Goal: Task Accomplishment & Management: Use online tool/utility

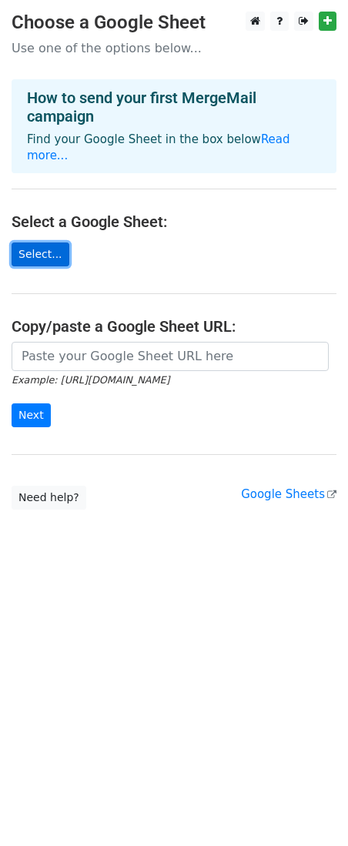
click at [43, 243] on link "Select..." at bounding box center [41, 255] width 58 height 24
click at [49, 243] on link "Select..." at bounding box center [41, 255] width 58 height 24
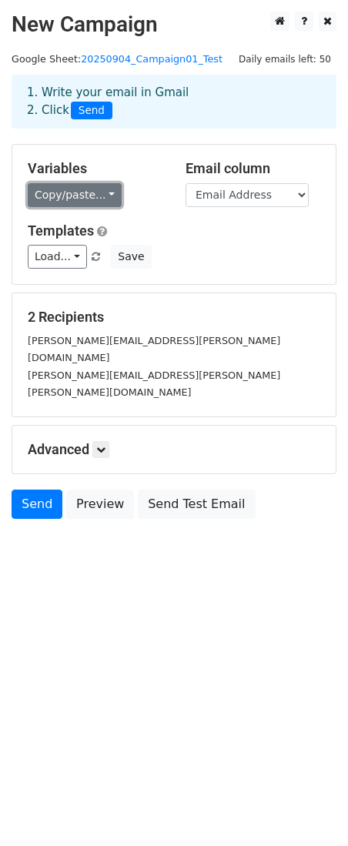
click at [96, 198] on link "Copy/paste..." at bounding box center [75, 195] width 94 height 24
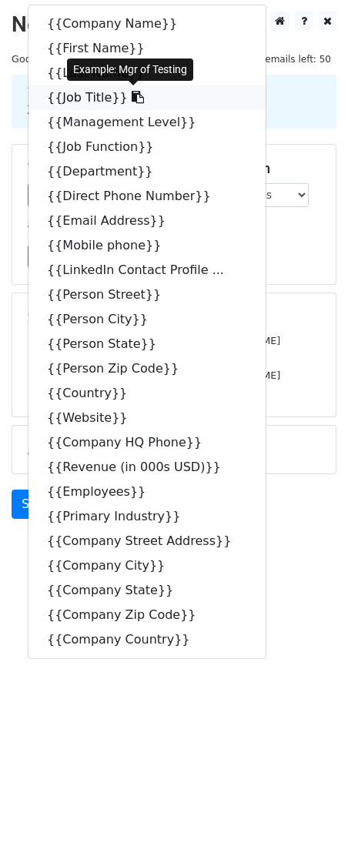
click at [87, 101] on link "{{Job Title}}" at bounding box center [146, 97] width 237 height 25
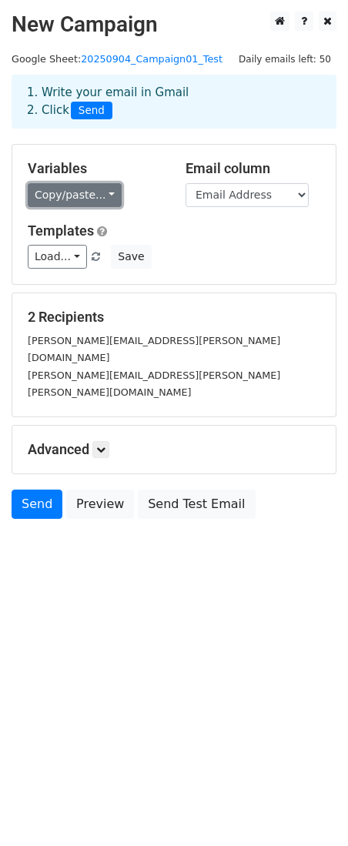
click at [95, 200] on link "Copy/paste..." at bounding box center [75, 195] width 94 height 24
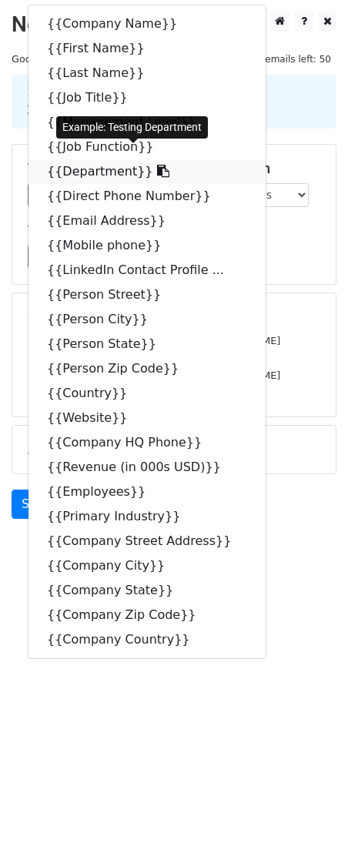
click at [81, 174] on link "{{Department}}" at bounding box center [146, 171] width 237 height 25
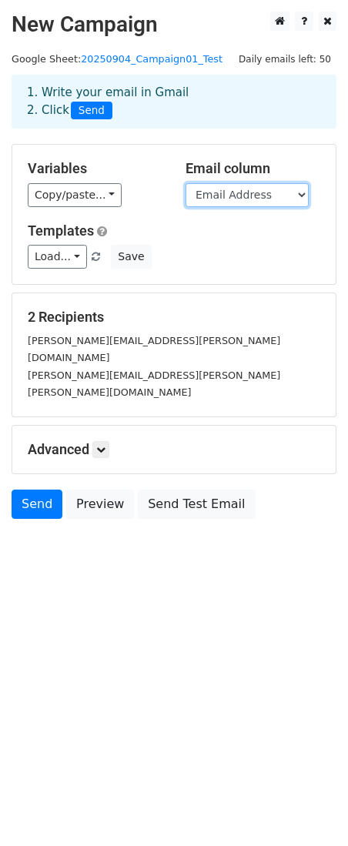
click at [259, 197] on select "Company Name First Name Last Name Job Title Management Level Job Function Depar…" at bounding box center [247, 195] width 123 height 24
click at [186, 183] on select "Company Name First Name Last Name Job Title Management Level Job Function Depar…" at bounding box center [247, 195] width 123 height 24
click at [104, 445] on icon at bounding box center [100, 449] width 9 height 9
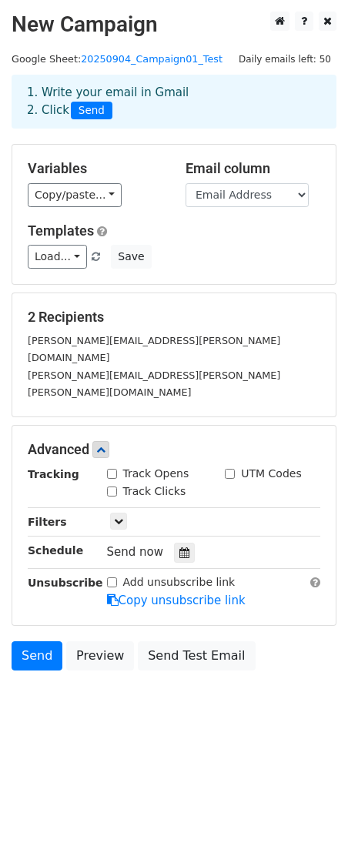
click at [115, 469] on input "Track Opens" at bounding box center [112, 474] width 10 height 10
checkbox input "true"
click at [229, 469] on input "UTM Codes" at bounding box center [230, 474] width 10 height 10
checkbox input "true"
click at [113, 487] on input "Track Clicks" at bounding box center [112, 492] width 10 height 10
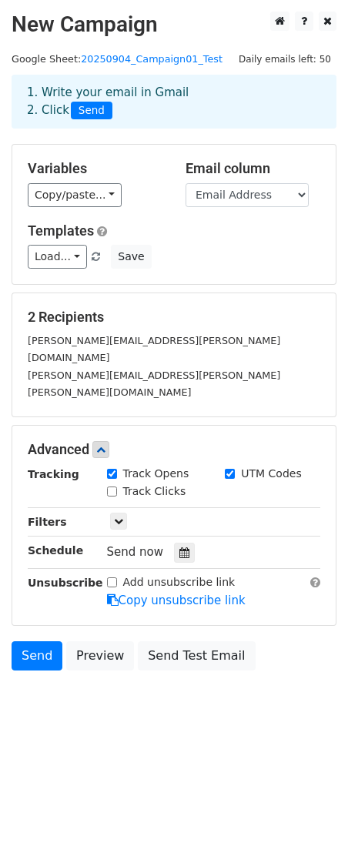
checkbox input "true"
click at [119, 517] on icon at bounding box center [118, 521] width 9 height 9
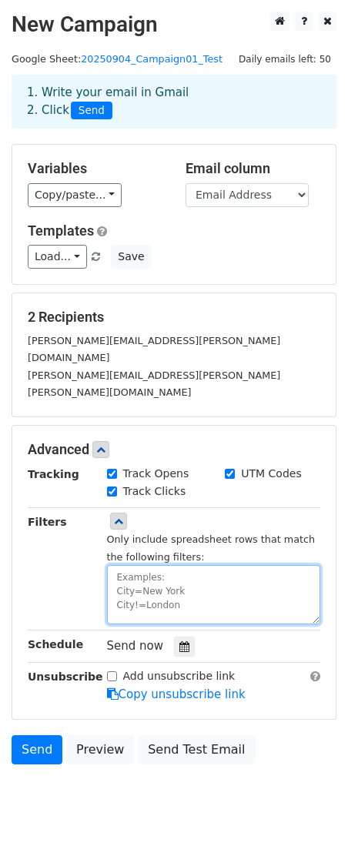
click at [155, 565] on textarea at bounding box center [214, 594] width 214 height 59
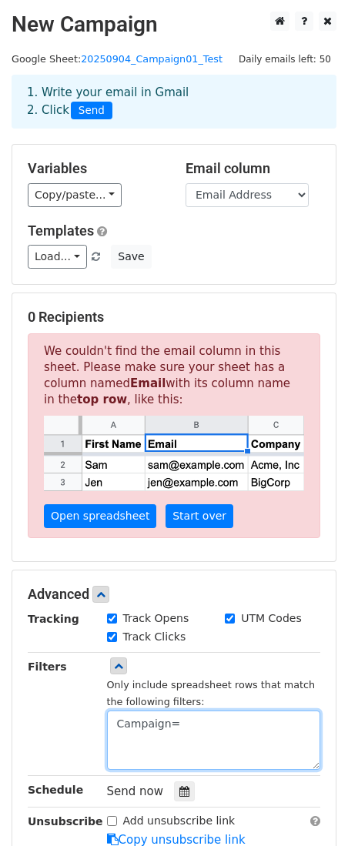
type textarea "Campaign="
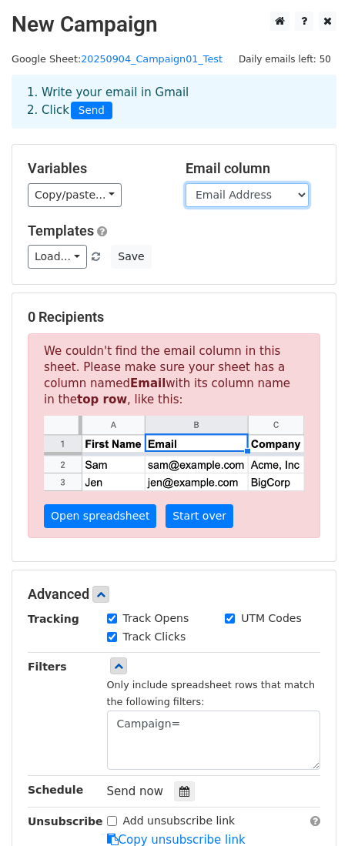
click at [281, 199] on select "Company Name First Name Last Name Job Title Management Level Job Function Depar…" at bounding box center [247, 195] width 123 height 24
click at [186, 183] on select "Company Name First Name Last Name Job Title Management Level Job Function Depar…" at bounding box center [247, 195] width 123 height 24
click at [206, 353] on p "We couldn't find the email column in this sheet. Please make sure your sheet ha…" at bounding box center [174, 436] width 293 height 206
click at [185, 318] on h5 "0 Recipients" at bounding box center [174, 317] width 293 height 17
click at [237, 252] on div "Load... No templates saved Save" at bounding box center [174, 257] width 316 height 24
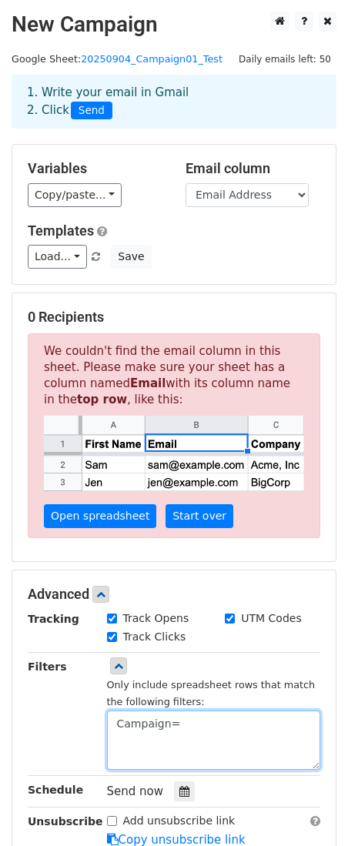
click at [179, 725] on textarea "Campaign=" at bounding box center [214, 740] width 214 height 59
drag, startPoint x: 196, startPoint y: 722, endPoint x: 48, endPoint y: 710, distance: 148.4
click at [48, 710] on div "Filters Only include spreadsheet rows that match the following filters: Campaig…" at bounding box center [174, 714] width 316 height 112
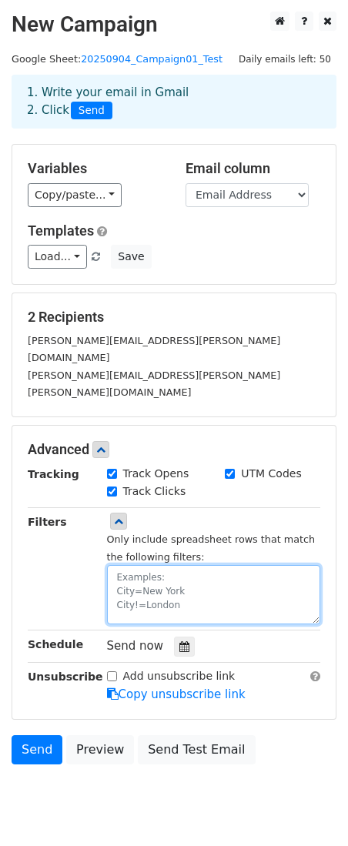
click at [150, 531] on div "Only include spreadsheet rows that match the following filters:" at bounding box center [214, 578] width 214 height 94
click at [127, 565] on textarea at bounding box center [214, 594] width 214 height 59
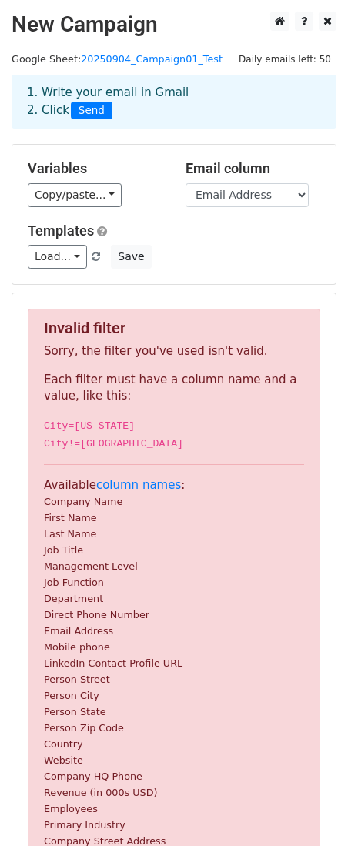
scroll to position [310, 0]
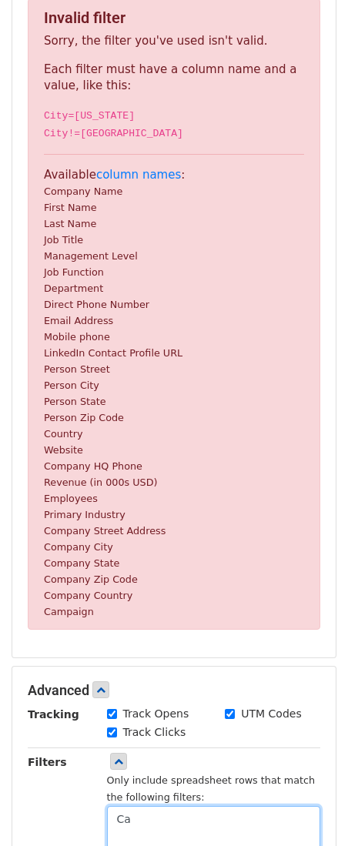
type textarea "C"
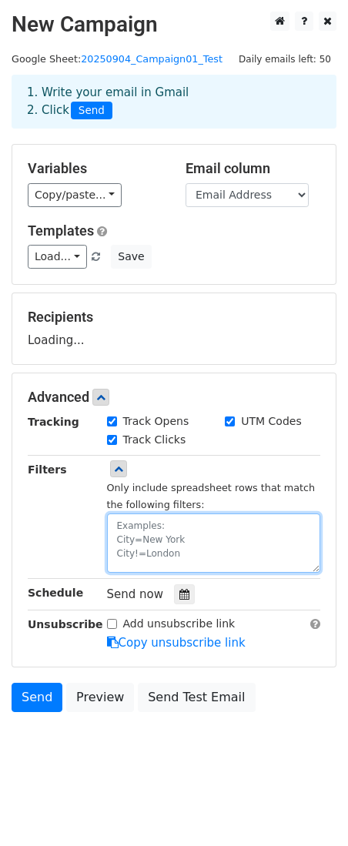
scroll to position [0, 0]
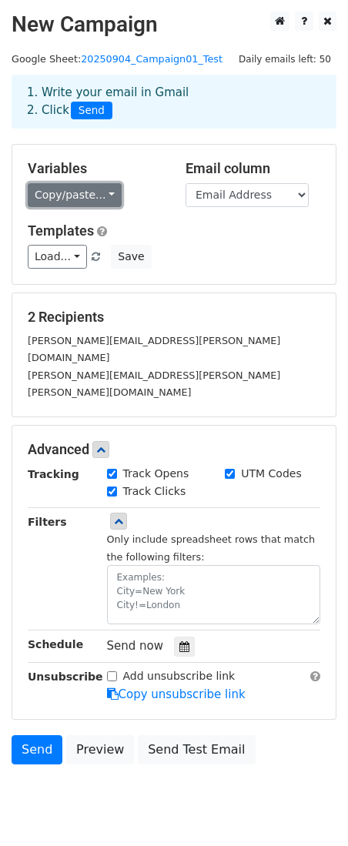
click at [97, 191] on link "Copy/paste..." at bounding box center [75, 195] width 94 height 24
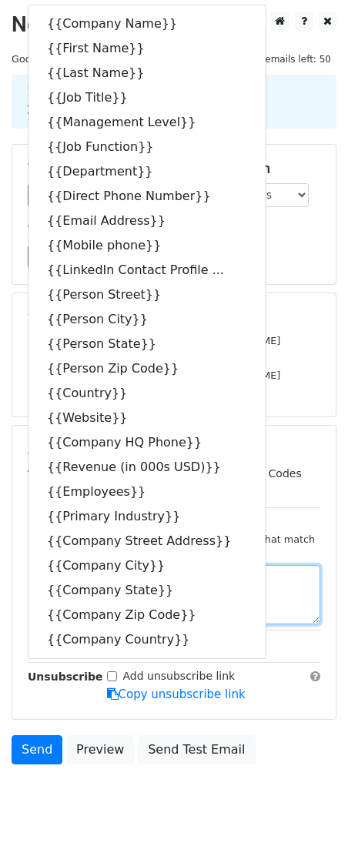
click at [270, 568] on textarea at bounding box center [214, 594] width 214 height 59
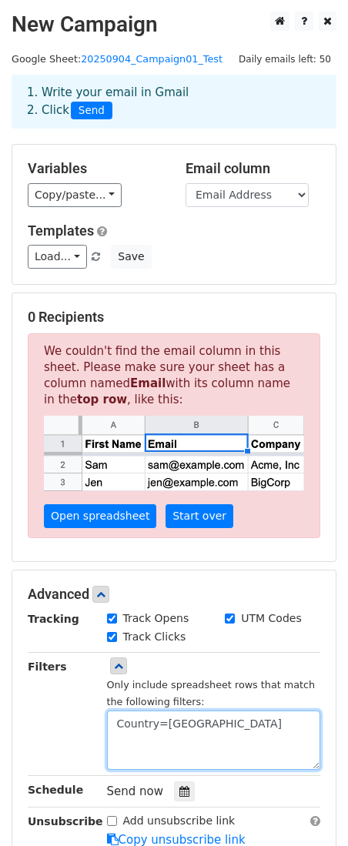
type textarea "Country=Australia"
click at [237, 737] on textarea "Country=Australia" at bounding box center [214, 740] width 214 height 59
click at [192, 745] on textarea "Country=Australia" at bounding box center [214, 740] width 214 height 59
click at [229, 730] on textarea "Country=Australia" at bounding box center [214, 740] width 214 height 59
click at [236, 738] on textarea "Country=Australia" at bounding box center [214, 740] width 214 height 59
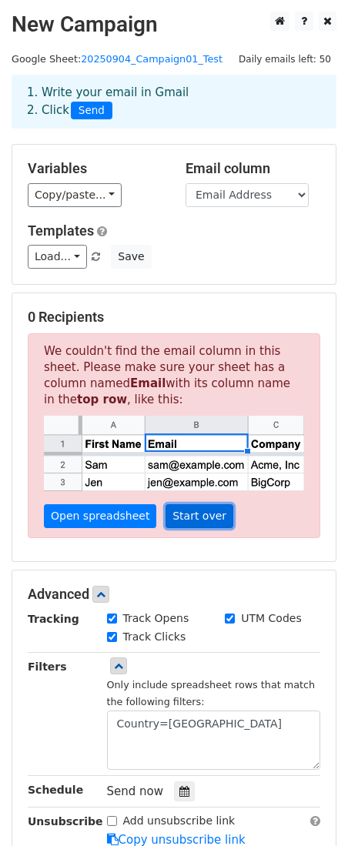
click at [194, 518] on link "Start over" at bounding box center [200, 516] width 68 height 24
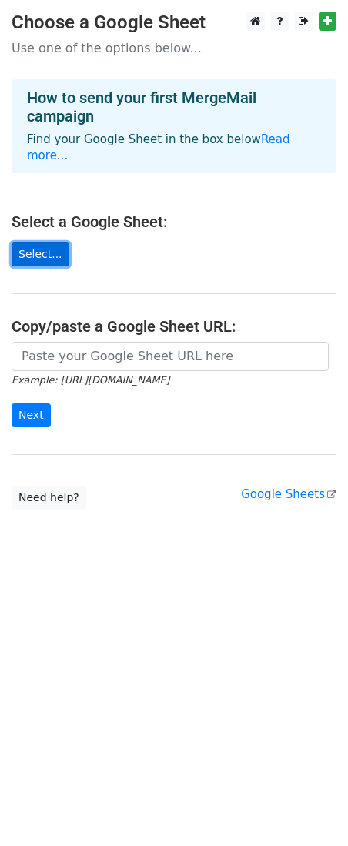
click at [44, 243] on link "Select..." at bounding box center [41, 255] width 58 height 24
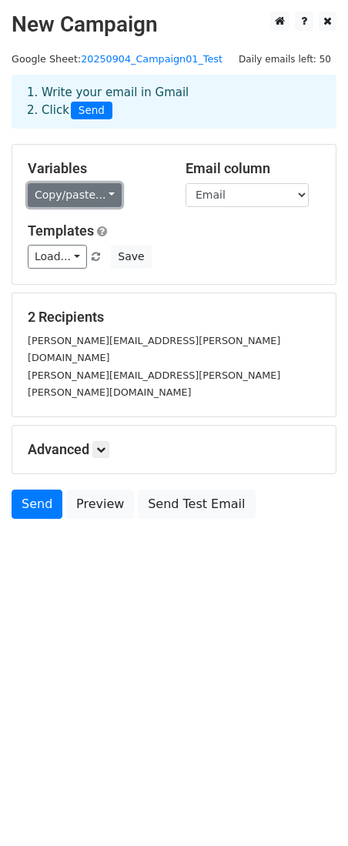
click at [93, 199] on link "Copy/paste..." at bounding box center [75, 195] width 94 height 24
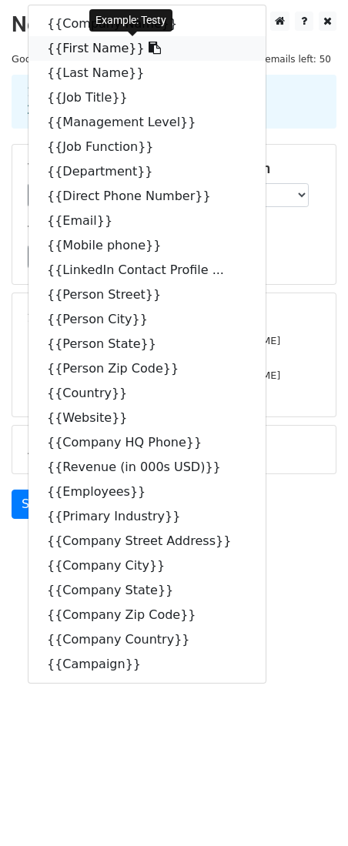
click at [80, 46] on link "{{First Name}}" at bounding box center [146, 48] width 237 height 25
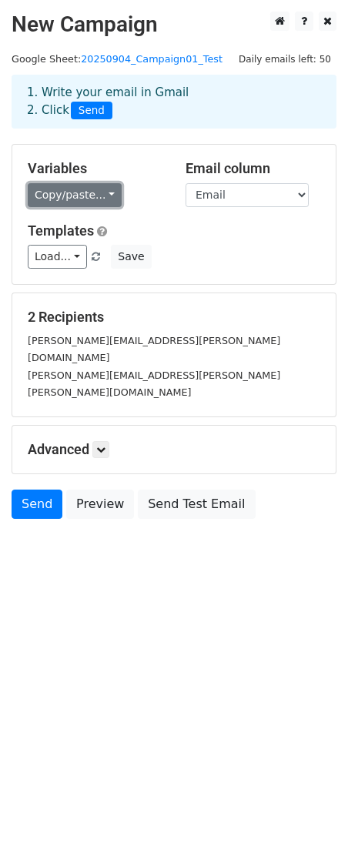
click at [92, 199] on link "Copy/paste..." at bounding box center [75, 195] width 94 height 24
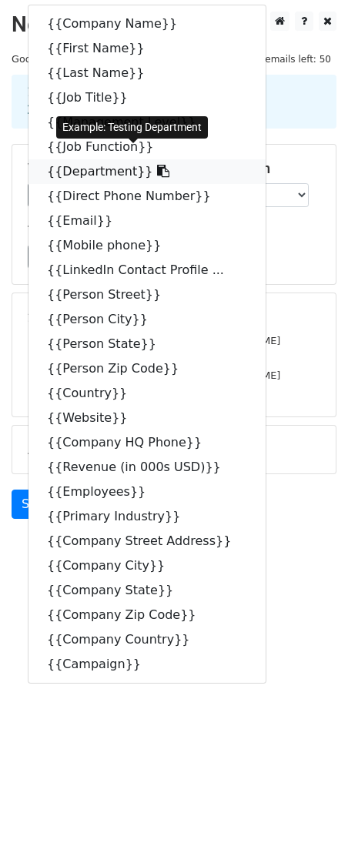
click at [81, 169] on link "{{Department}}" at bounding box center [146, 171] width 237 height 25
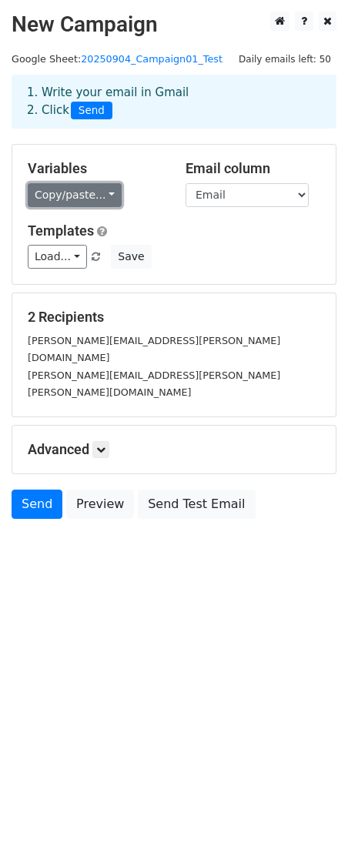
click at [101, 199] on link "Copy/paste..." at bounding box center [75, 195] width 94 height 24
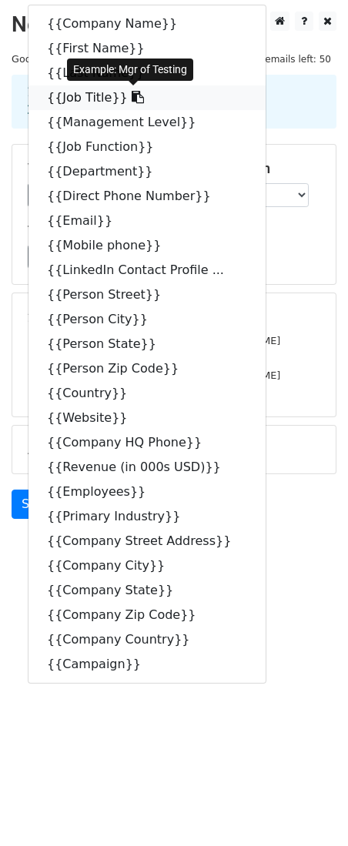
click at [88, 100] on link "{{Job Title}}" at bounding box center [146, 97] width 237 height 25
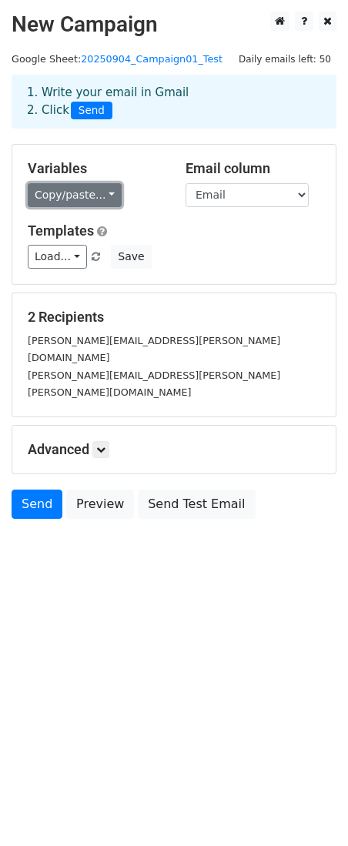
click at [97, 202] on link "Copy/paste..." at bounding box center [75, 195] width 94 height 24
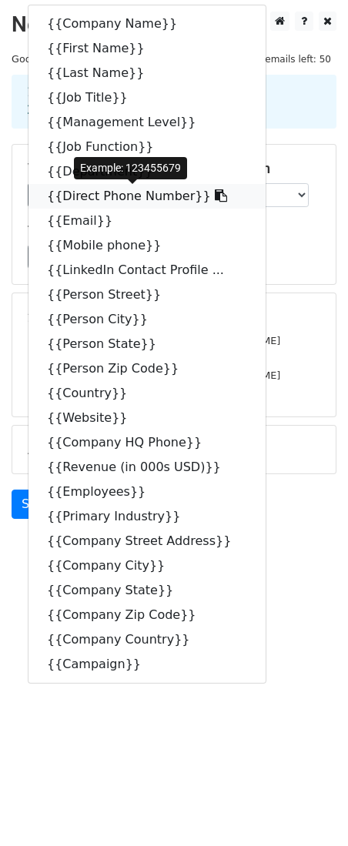
click at [103, 196] on link "{{Direct Phone Number}}" at bounding box center [146, 196] width 237 height 25
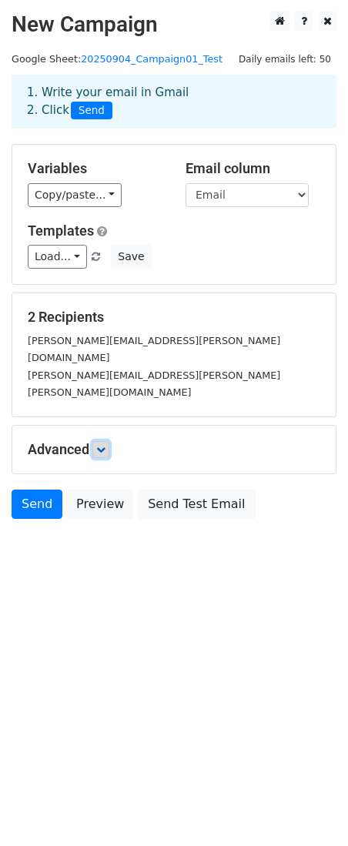
click at [105, 445] on icon at bounding box center [100, 449] width 9 height 9
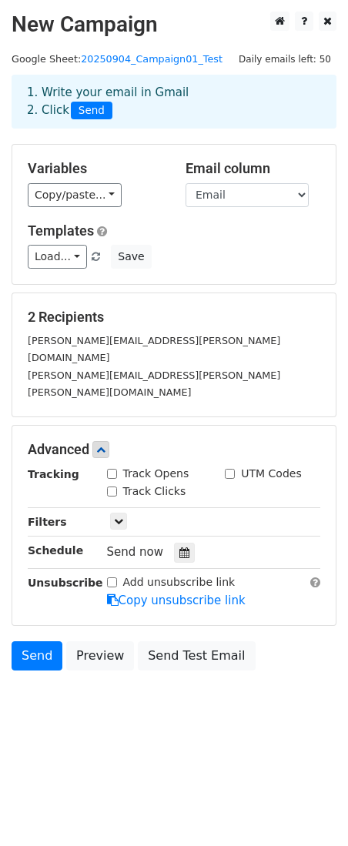
click at [113, 469] on input "Track Opens" at bounding box center [112, 474] width 10 height 10
checkbox input "true"
click at [113, 487] on input "Track Clicks" at bounding box center [112, 492] width 10 height 10
checkbox input "true"
click at [233, 469] on input "UTM Codes" at bounding box center [230, 474] width 10 height 10
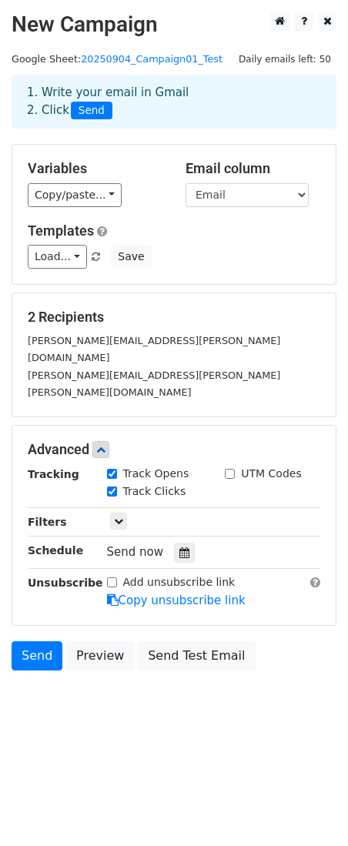
checkbox input "true"
click at [119, 517] on icon at bounding box center [118, 521] width 9 height 9
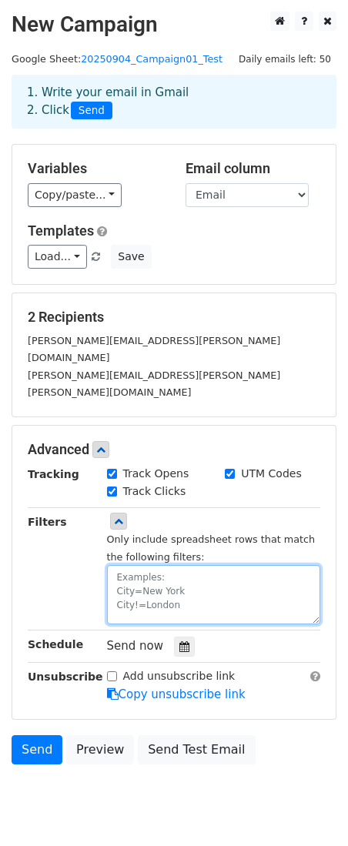
click at [152, 565] on textarea at bounding box center [214, 594] width 214 height 59
type textarea "Campaign=0001_Test"
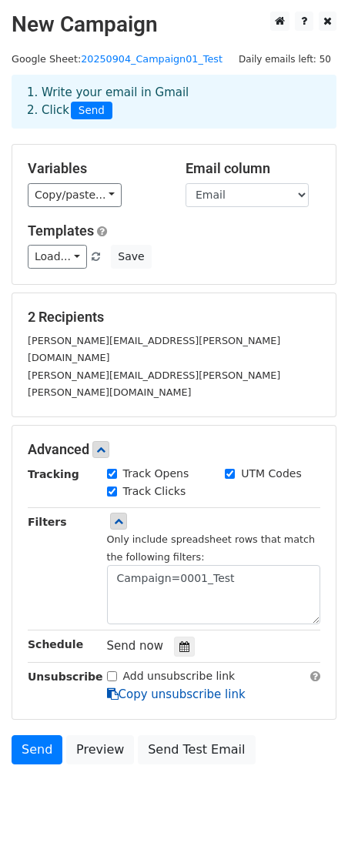
click at [152, 688] on link "Copy unsubscribe link" at bounding box center [176, 695] width 139 height 14
click at [180, 641] on icon at bounding box center [184, 646] width 10 height 11
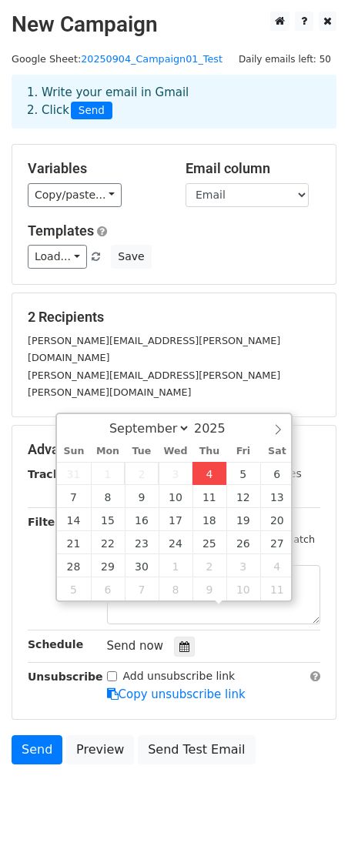
type input "2025-09-04 12:00"
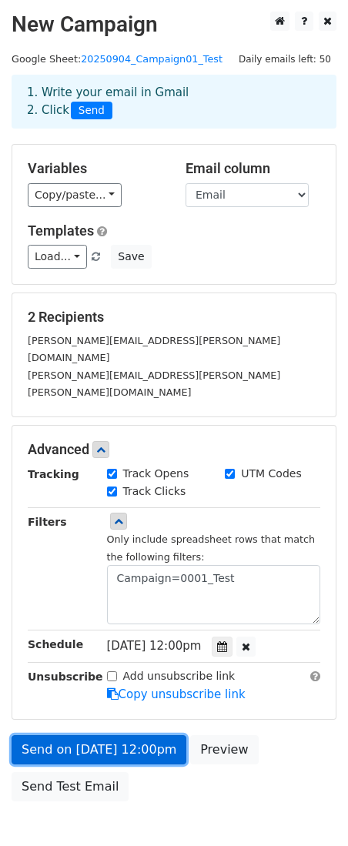
click at [159, 735] on link "Send on Sep 4 at 12:00pm" at bounding box center [99, 749] width 175 height 29
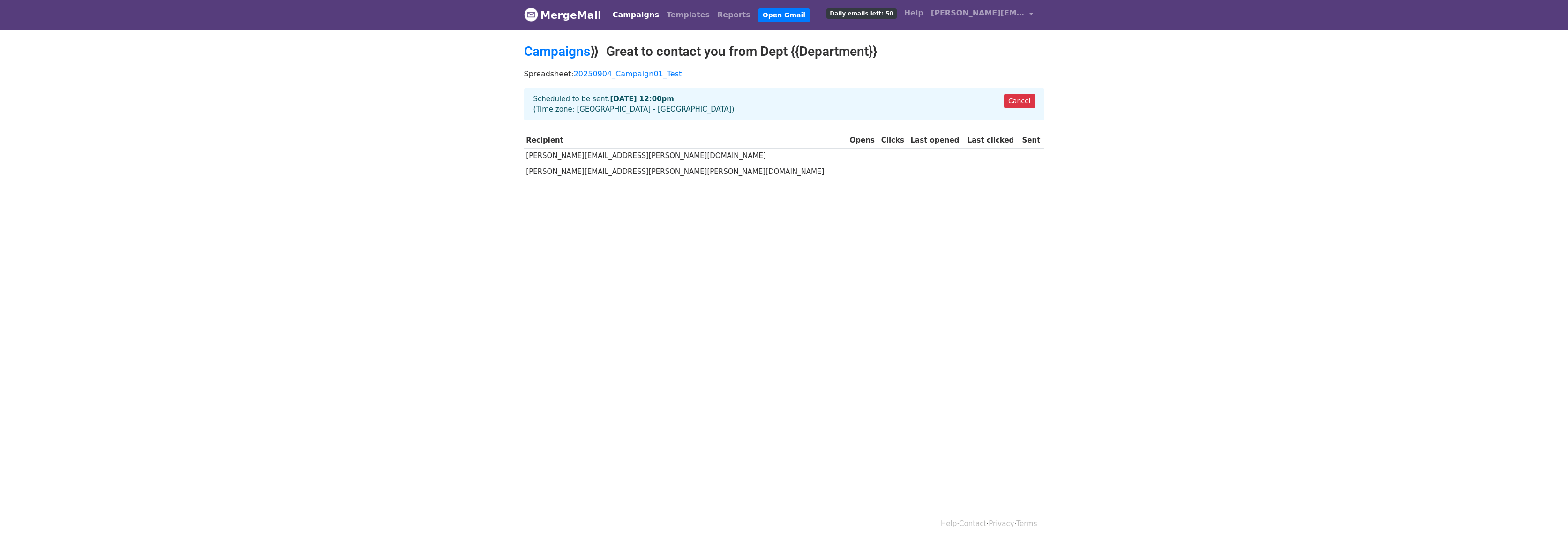
click at [634, 105] on div "Cancel Scheduled to be sent: Sep 4 at 12:00pm (Time zone: Australia - Brisbane)" at bounding box center [784, 104] width 520 height 32
click at [637, 74] on link "20250904_Campaign01_Test" at bounding box center [628, 74] width 108 height 9
click at [576, 160] on td "frank.adler@gmail.com" at bounding box center [685, 155] width 323 height 15
click at [569, 171] on td "frank.adler+TestA@gmail.com" at bounding box center [685, 171] width 323 height 15
click at [564, 109] on div "Cancel Scheduled to be sent: Sep 4 at 12:00pm (Time zone: Australia - Brisbane)" at bounding box center [784, 104] width 520 height 32
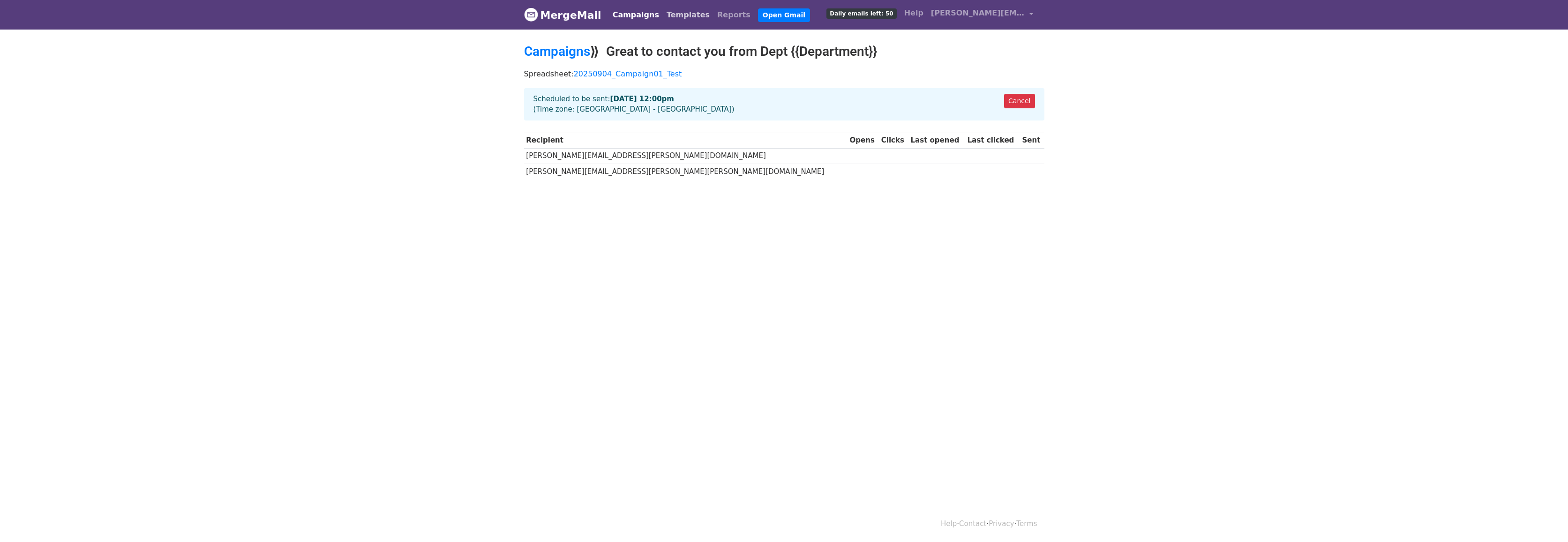
click at [673, 15] on link "Templates" at bounding box center [688, 15] width 51 height 19
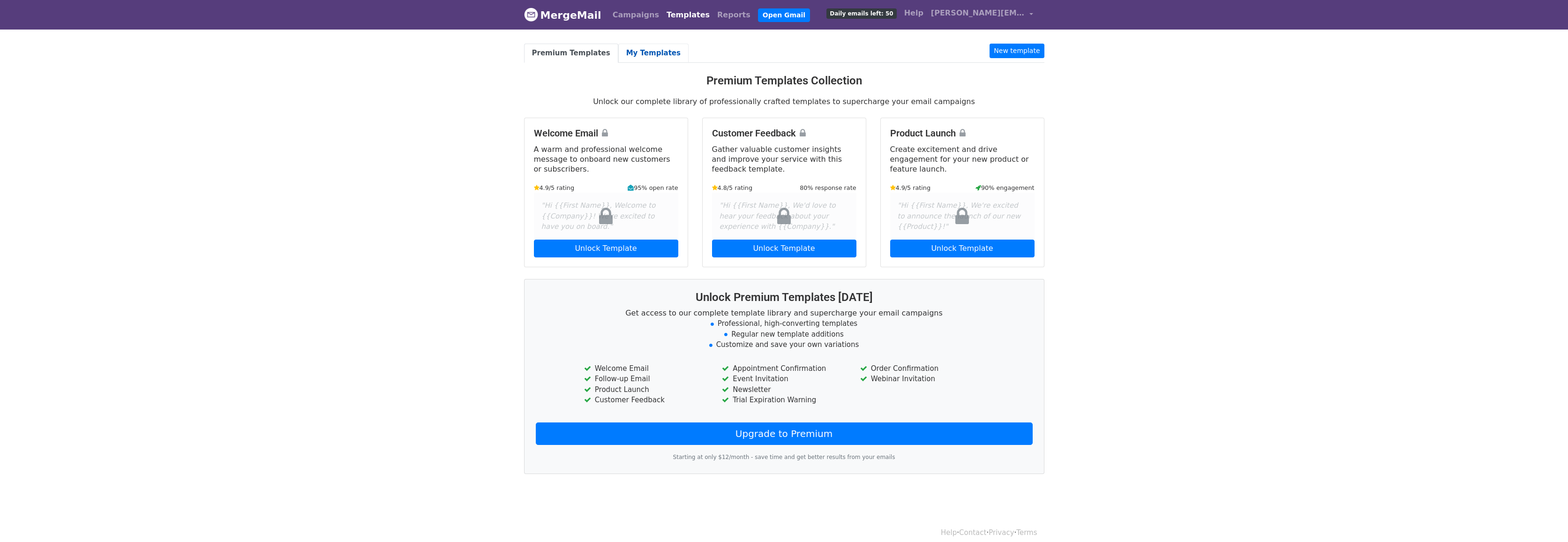
click at [635, 56] on link "My Templates" at bounding box center [654, 54] width 71 height 19
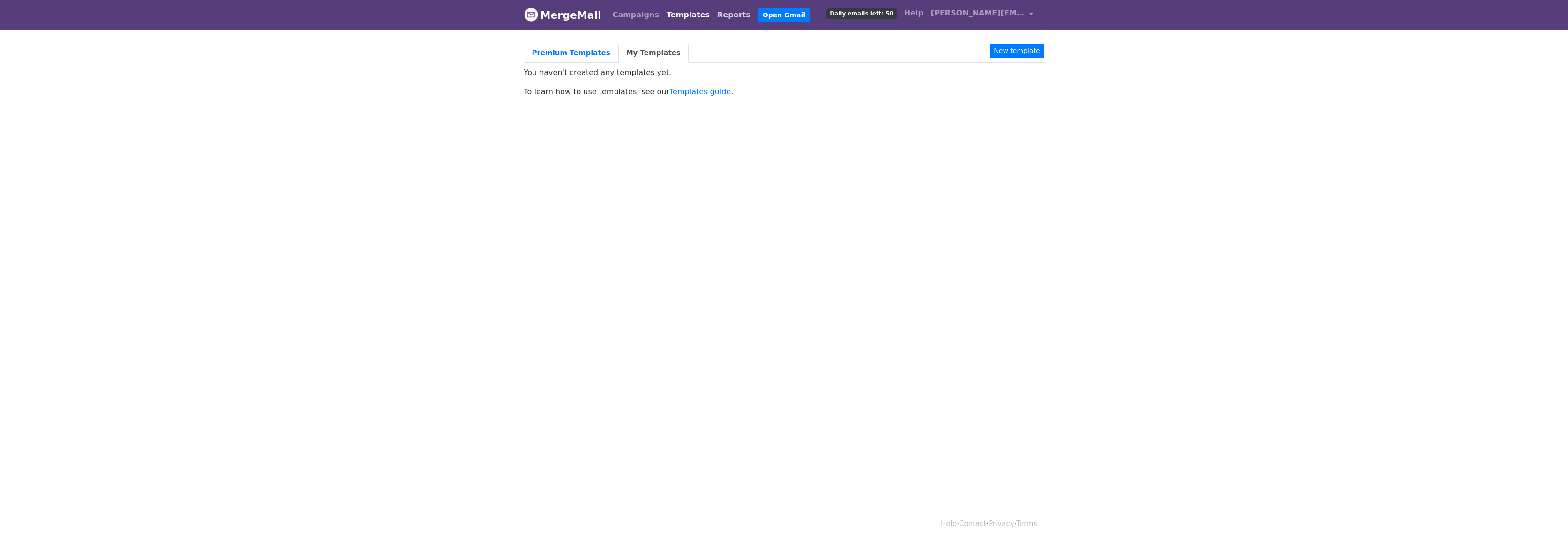
click at [713, 16] on link "Reports" at bounding box center [733, 15] width 41 height 19
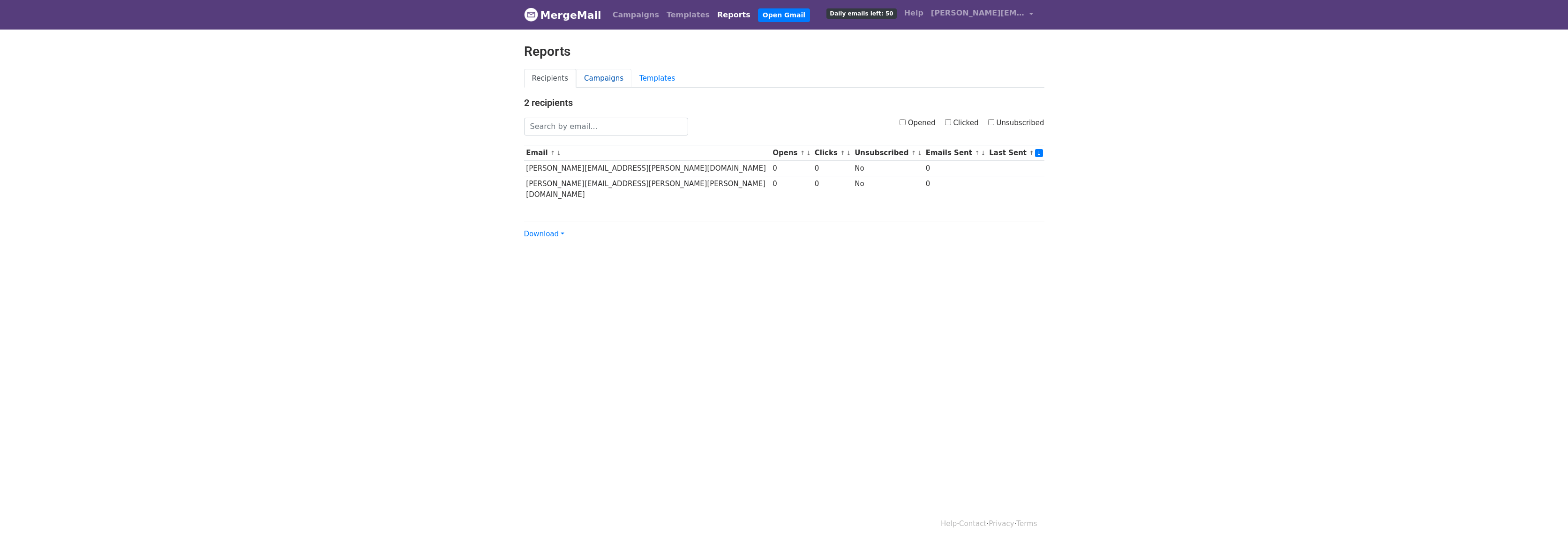
click at [600, 79] on link "Campaigns" at bounding box center [603, 79] width 55 height 19
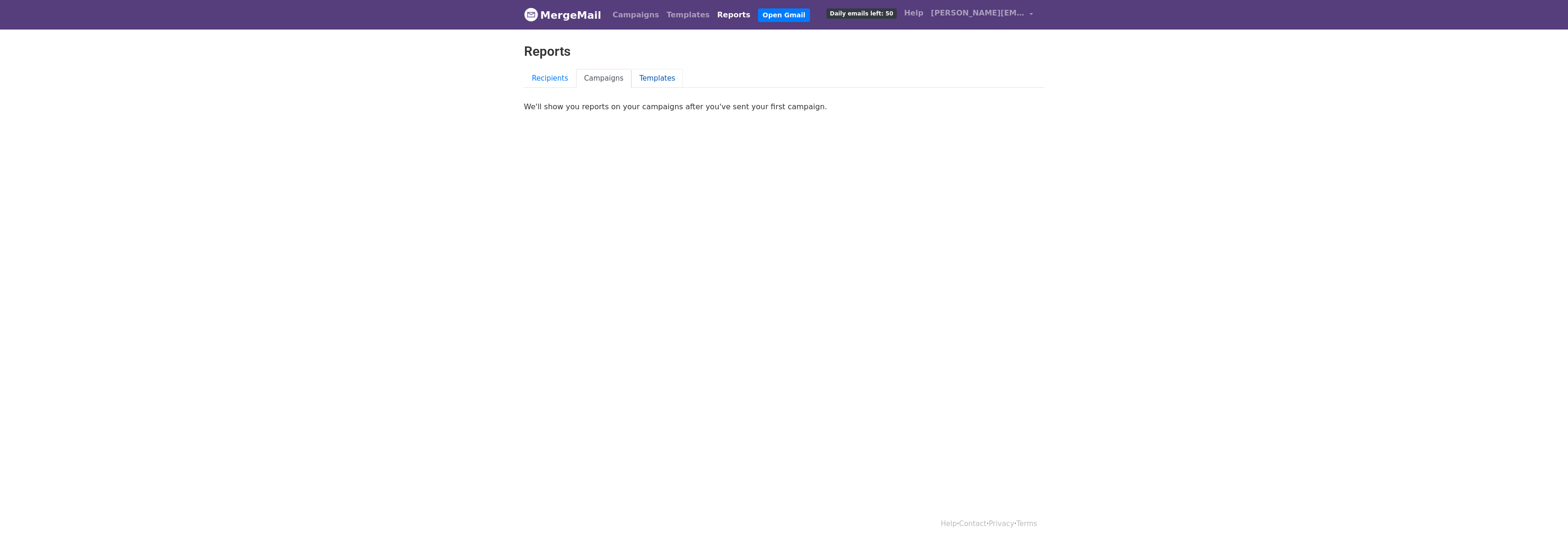
click at [643, 77] on link "Templates" at bounding box center [657, 79] width 52 height 19
click at [551, 78] on link "Recipients" at bounding box center [550, 79] width 52 height 19
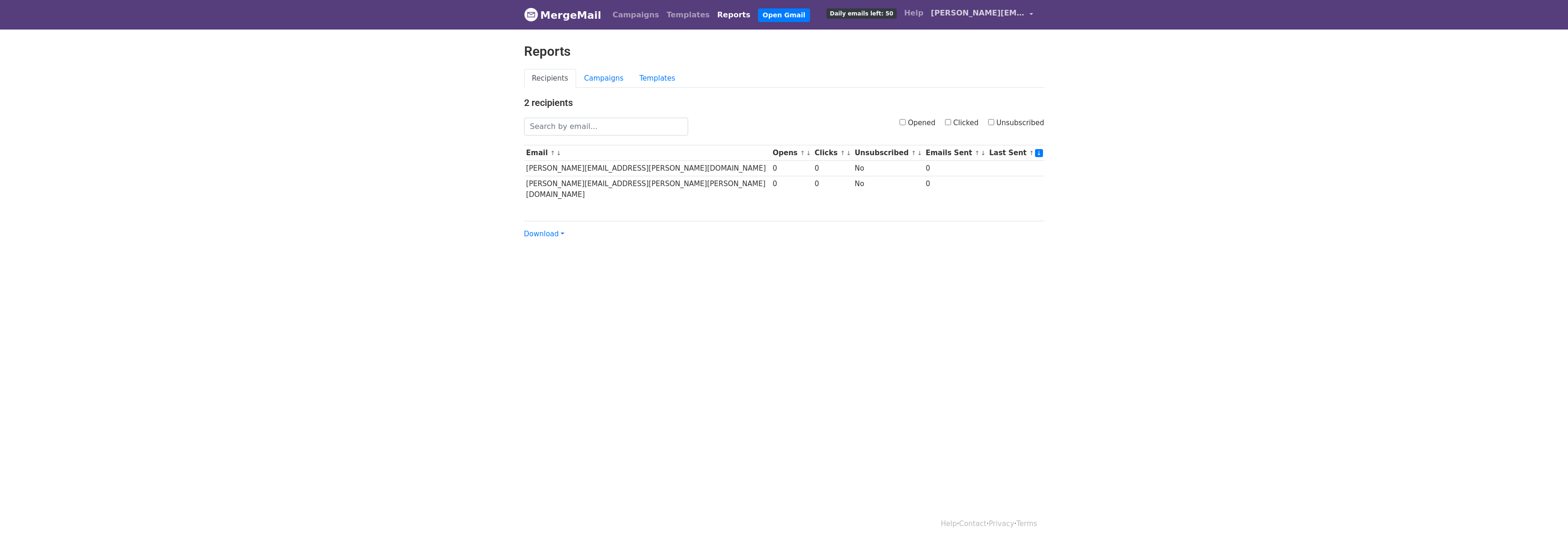
click at [1034, 13] on link "[PERSON_NAME][EMAIL_ADDRESS][PERSON_NAME][DOMAIN_NAME]" at bounding box center [982, 15] width 110 height 22
click at [599, 79] on link "Campaigns" at bounding box center [603, 79] width 55 height 19
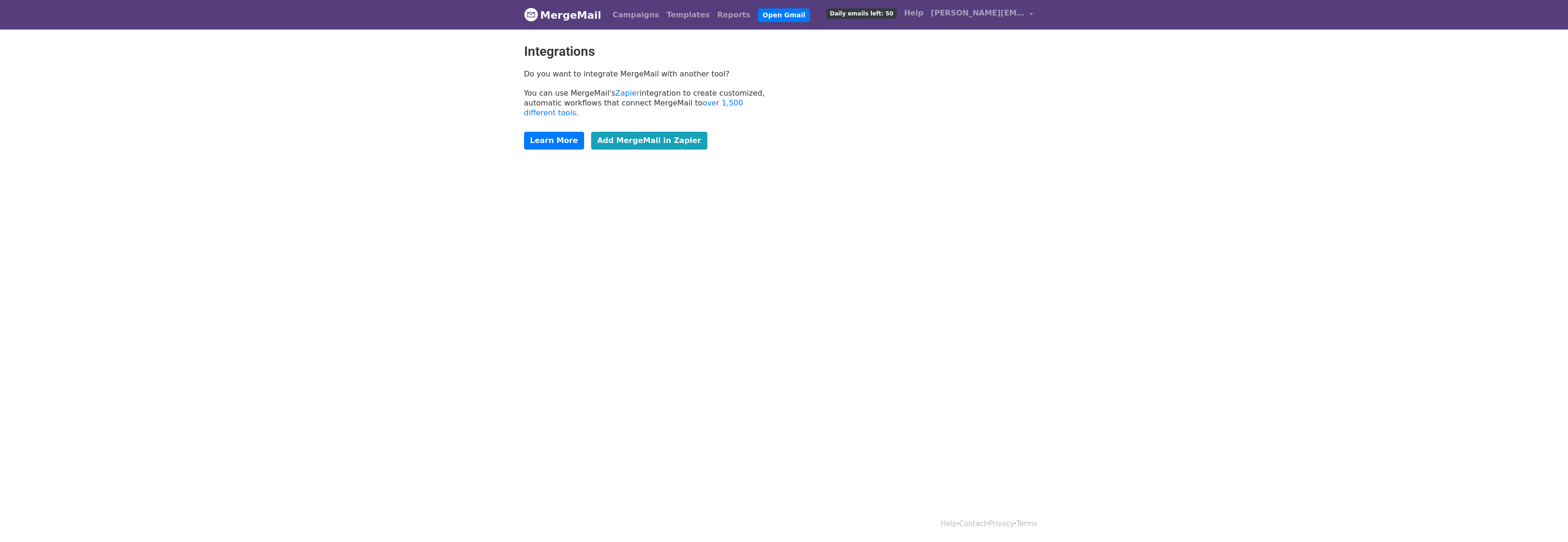
drag, startPoint x: 580, startPoint y: 74, endPoint x: 613, endPoint y: 72, distance: 33.1
click at [613, 72] on p "Do you want to integrate MergeMail with another tool?" at bounding box center [651, 74] width 253 height 10
drag, startPoint x: 614, startPoint y: 72, endPoint x: 715, endPoint y: 72, distance: 101.0
click at [713, 72] on p "Do you want to integrate MergeMail with another tool?" at bounding box center [651, 74] width 253 height 10
click at [544, 132] on link "Learn More" at bounding box center [554, 140] width 60 height 18
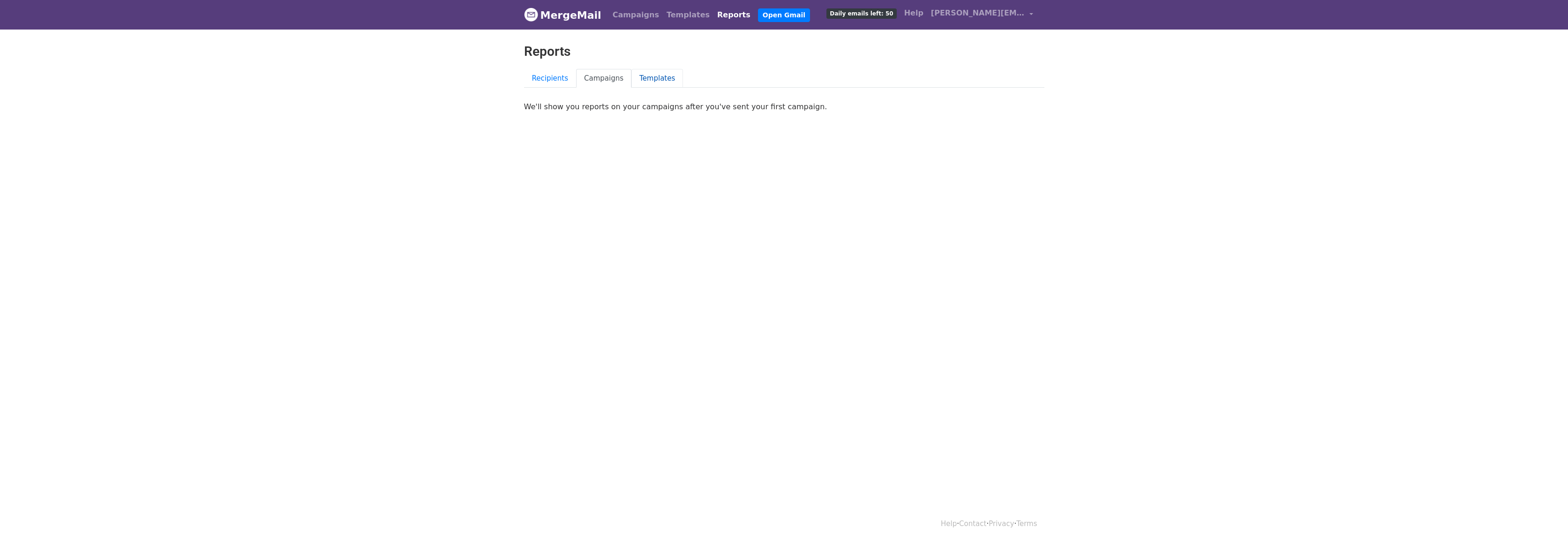
click at [649, 78] on link "Templates" at bounding box center [657, 79] width 52 height 19
click at [626, 16] on link "Campaigns" at bounding box center [635, 15] width 54 height 19
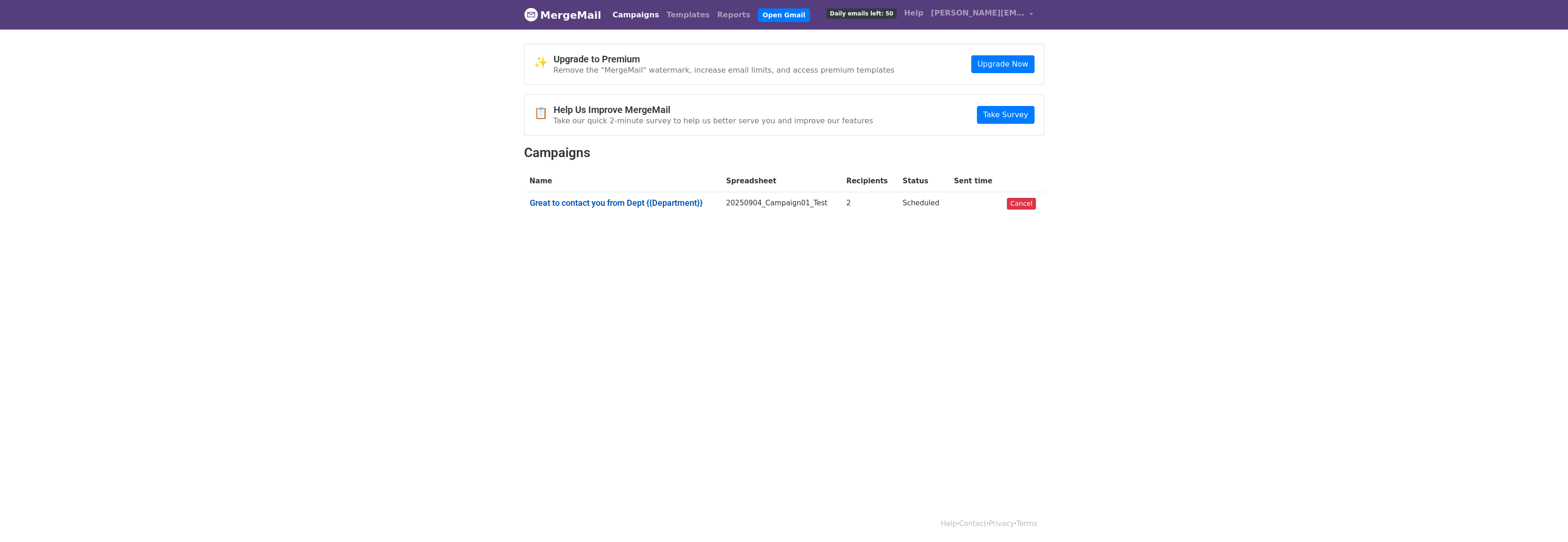
click at [609, 203] on link "Great to contact you from Dept {{Department}}" at bounding box center [622, 203] width 186 height 10
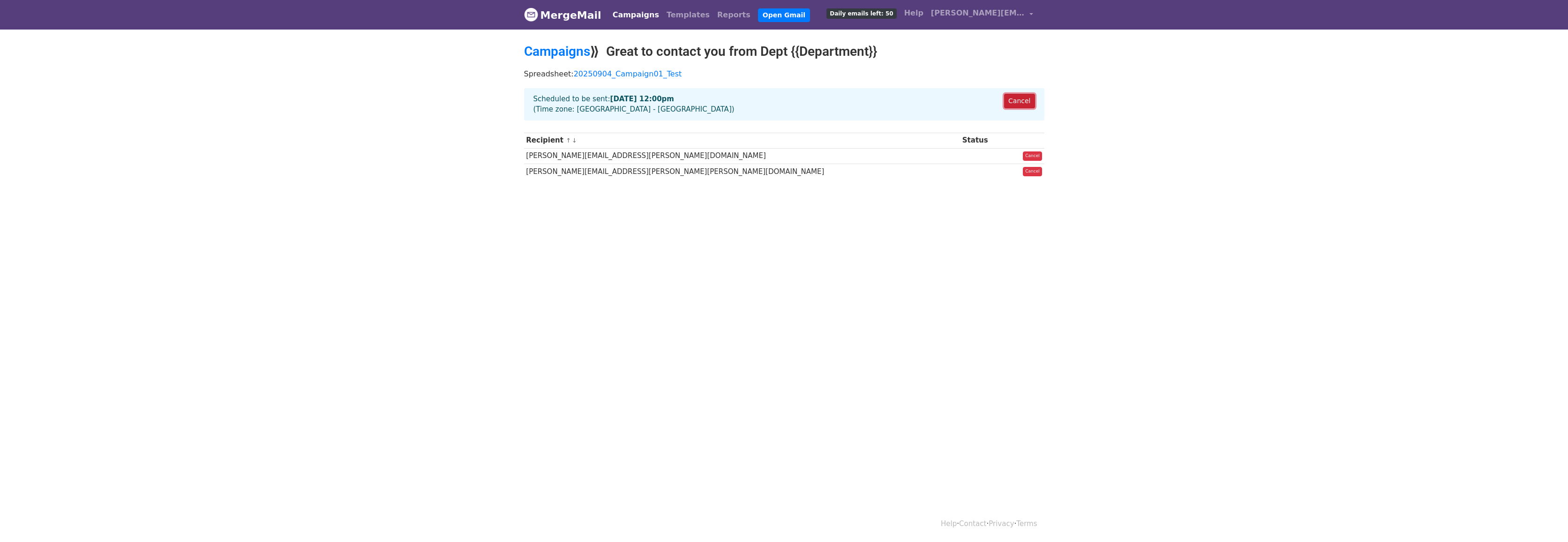
click at [1025, 101] on link "Cancel" at bounding box center [1020, 101] width 30 height 15
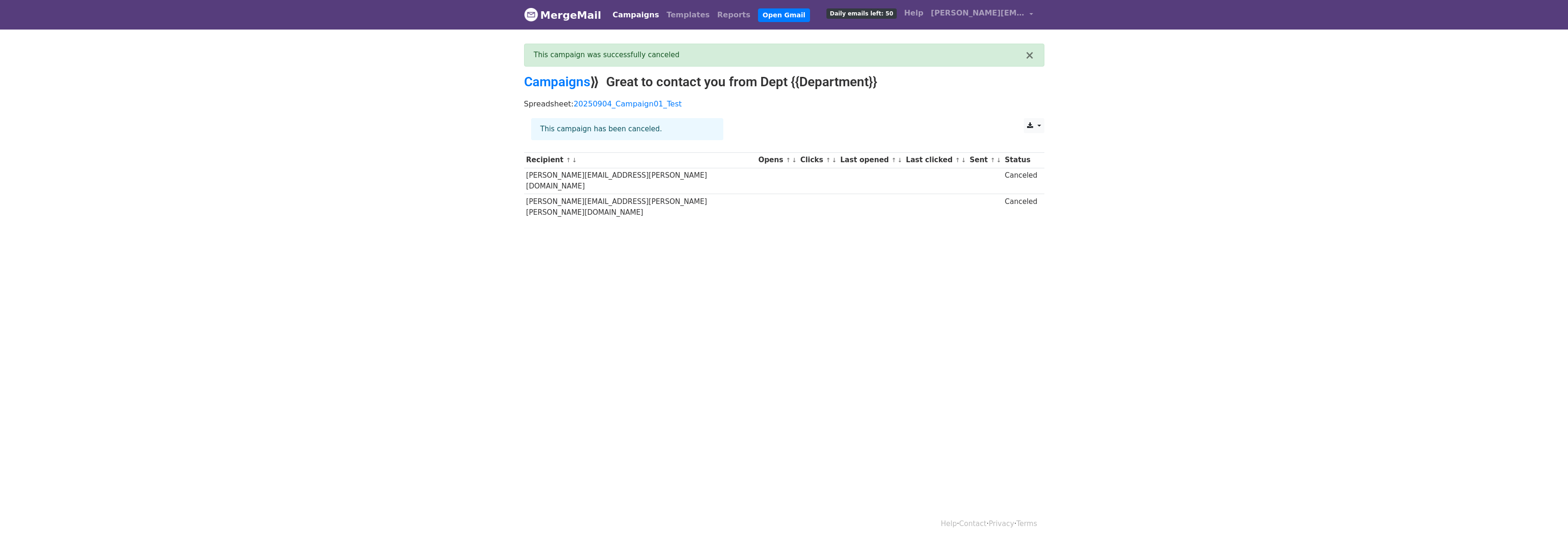
click at [619, 276] on html "MergeMail Campaigns Templates Reports Open Gmail Daily emails left: 50 Help fra…" at bounding box center [784, 271] width 1568 height 542
click at [553, 83] on link "Campaigns" at bounding box center [557, 82] width 66 height 15
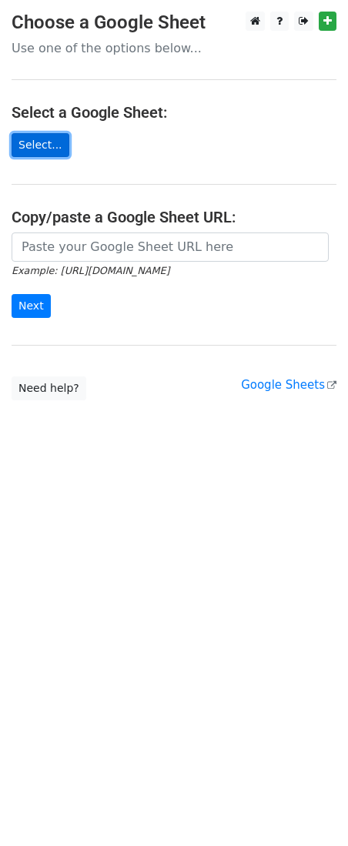
click at [43, 146] on link "Select..." at bounding box center [41, 145] width 58 height 24
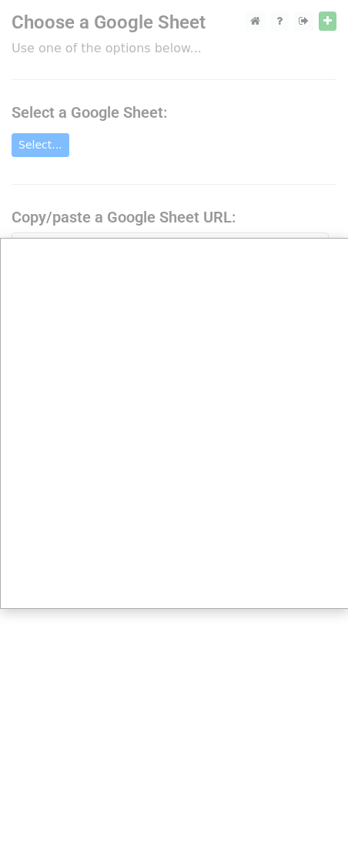
click at [132, 719] on div at bounding box center [174, 423] width 348 height 846
click at [131, 755] on div at bounding box center [174, 423] width 348 height 846
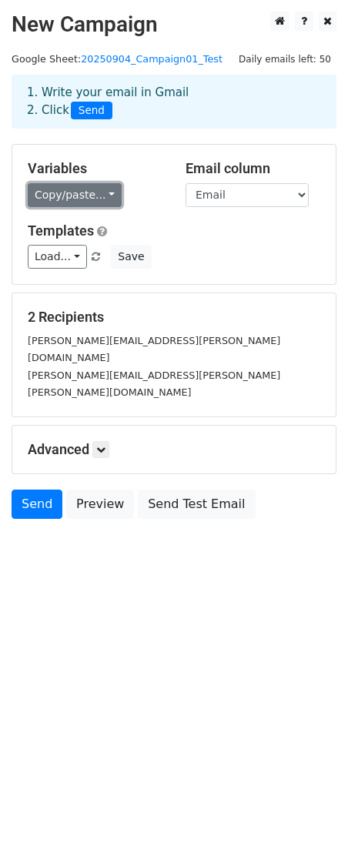
click at [97, 193] on link "Copy/paste..." at bounding box center [75, 195] width 94 height 24
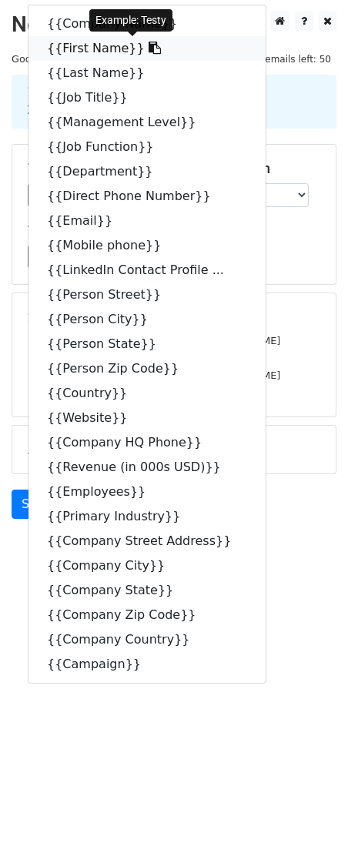
click at [77, 48] on link "{{First Name}}" at bounding box center [146, 48] width 237 height 25
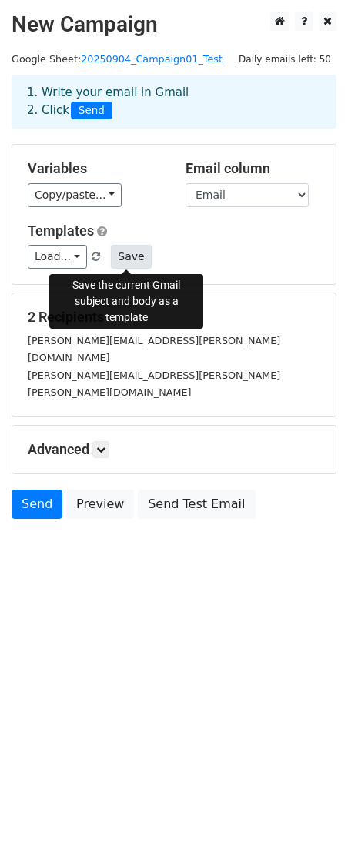
click at [126, 258] on button "Save" at bounding box center [131, 257] width 40 height 24
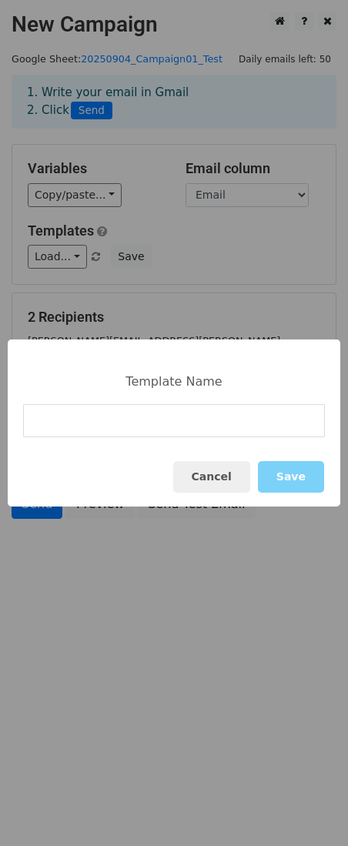
click at [147, 424] on input at bounding box center [174, 420] width 302 height 33
type input "Test_withGmailLayout"
click at [302, 479] on button "Save" at bounding box center [291, 477] width 66 height 32
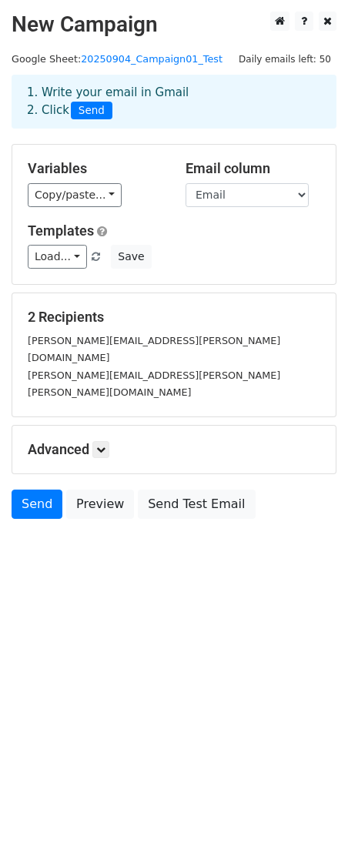
click at [235, 315] on h5 "2 Recipients" at bounding box center [174, 317] width 293 height 17
click at [102, 445] on icon at bounding box center [100, 449] width 9 height 9
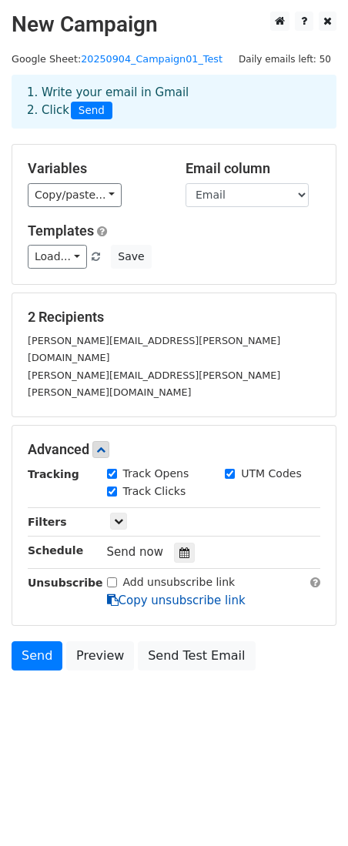
click at [156, 594] on link "Copy unsubscribe link" at bounding box center [176, 601] width 139 height 14
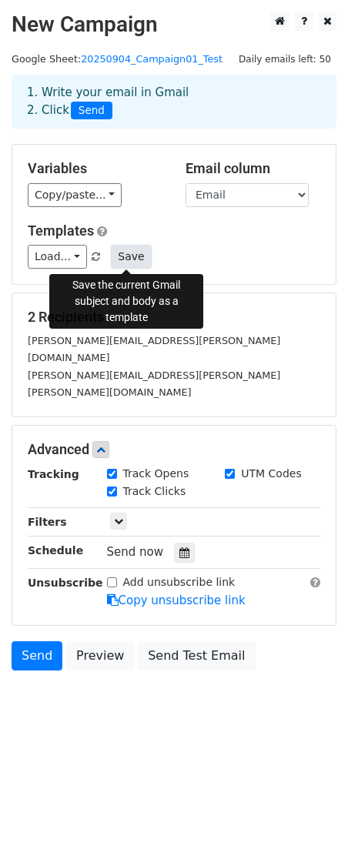
click at [132, 256] on button "Save" at bounding box center [131, 257] width 40 height 24
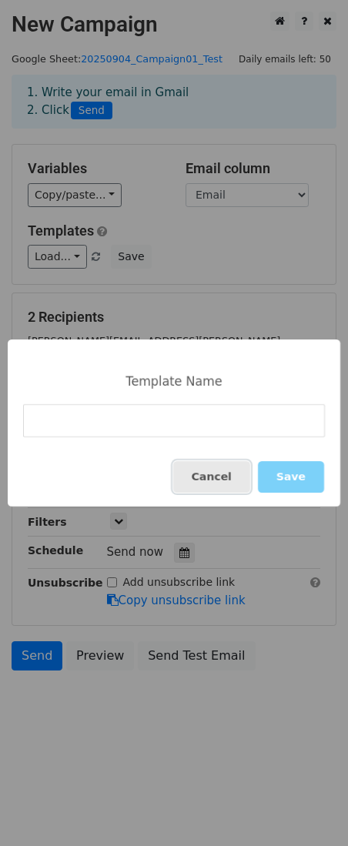
click at [223, 484] on button "Cancel" at bounding box center [211, 477] width 77 height 32
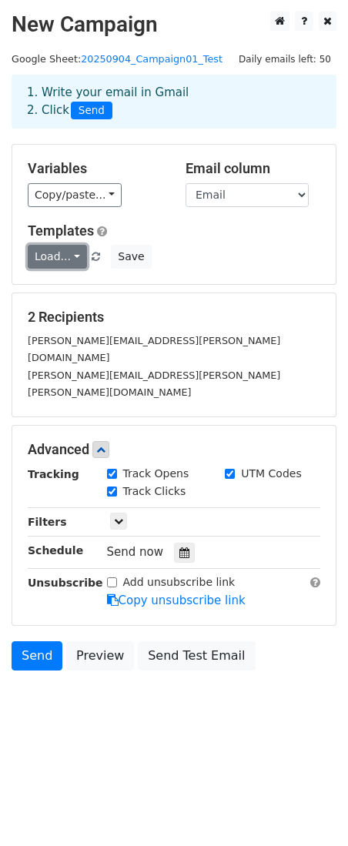
click at [75, 258] on link "Load..." at bounding box center [57, 257] width 59 height 24
click at [168, 251] on div "Load... Test_withGmailLayout Save" at bounding box center [174, 257] width 316 height 24
click at [74, 255] on link "Load..." at bounding box center [57, 257] width 59 height 24
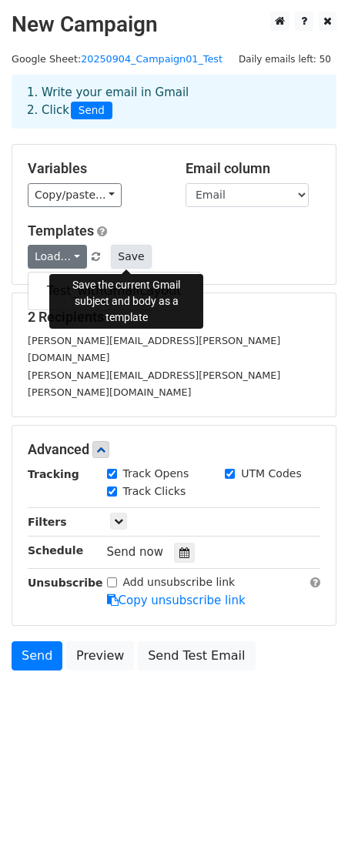
click at [128, 258] on button "Save" at bounding box center [131, 257] width 40 height 24
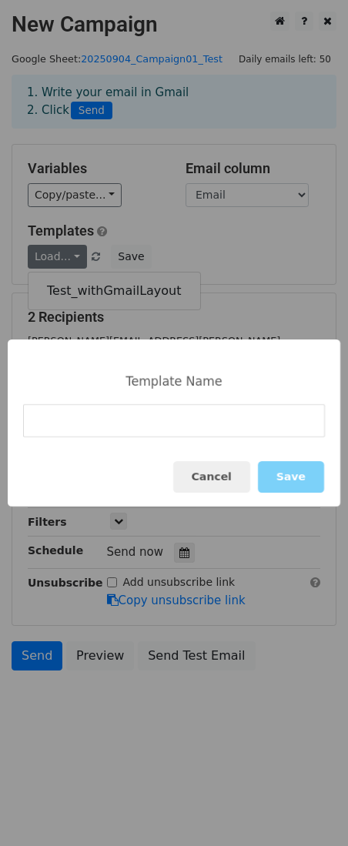
click at [96, 425] on input at bounding box center [174, 420] width 302 height 33
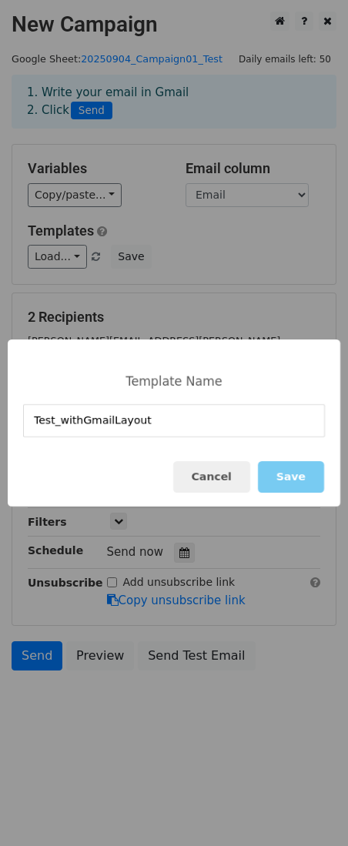
type input "Test_withGmailLayout"
click at [289, 477] on button "Save" at bounding box center [291, 477] width 66 height 32
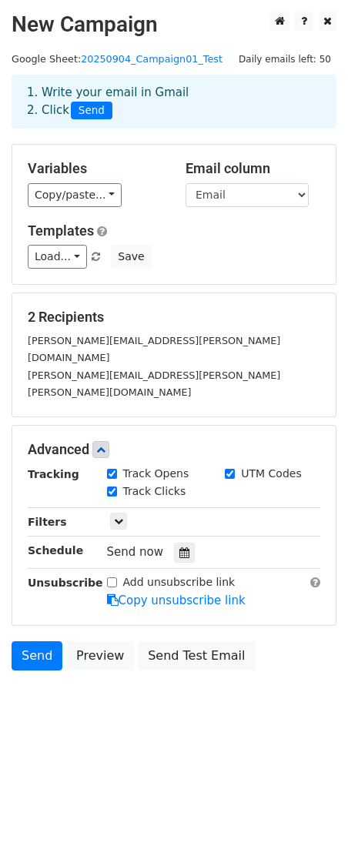
click at [226, 712] on html "New Campaign Daily emails left: 50 Google Sheet: 20250904_Campaign01_Test 1. Wr…" at bounding box center [174, 423] width 348 height 846
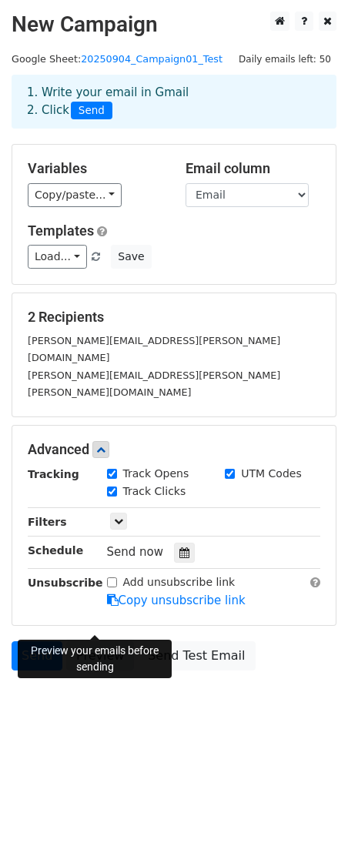
click at [91, 641] on link "Preview" at bounding box center [100, 655] width 68 height 29
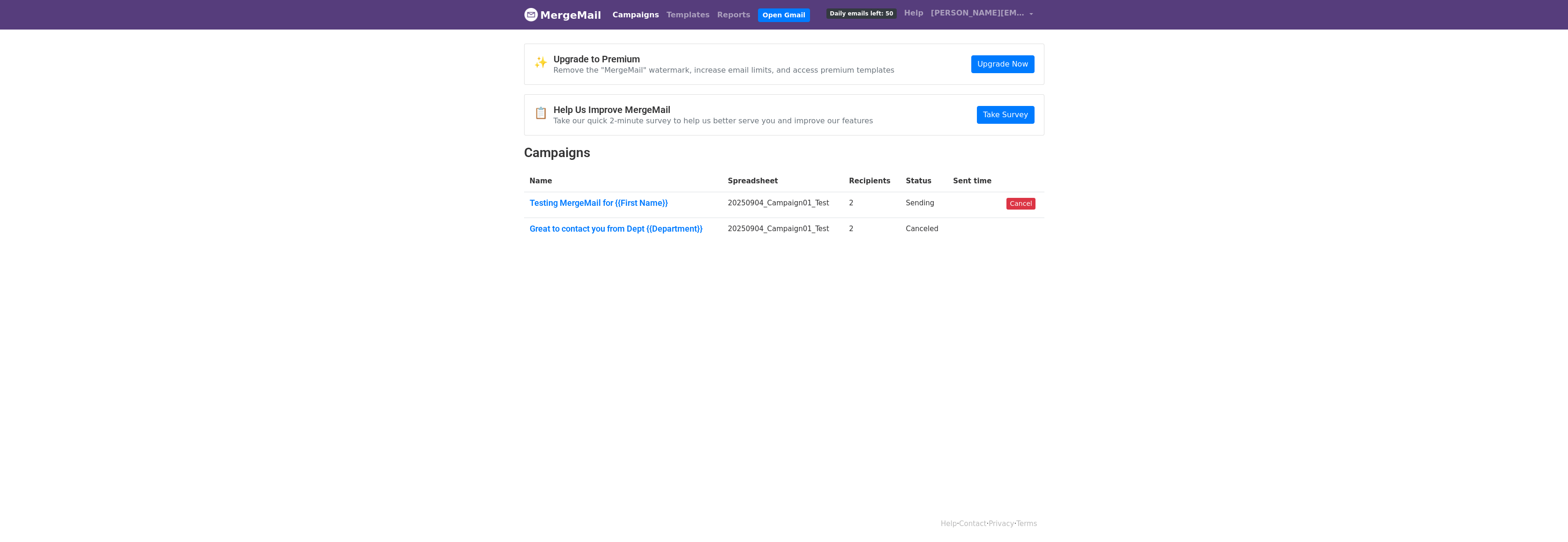
scroll to position [1, 0]
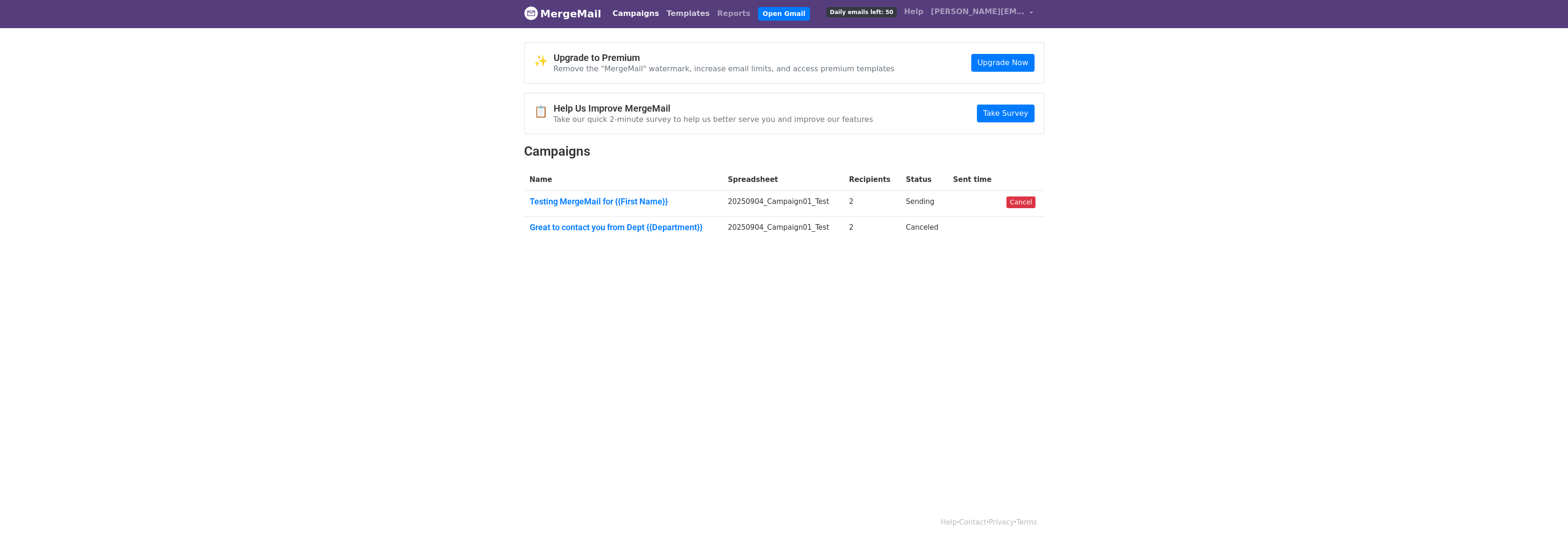
click at [671, 15] on link "Templates" at bounding box center [688, 13] width 51 height 19
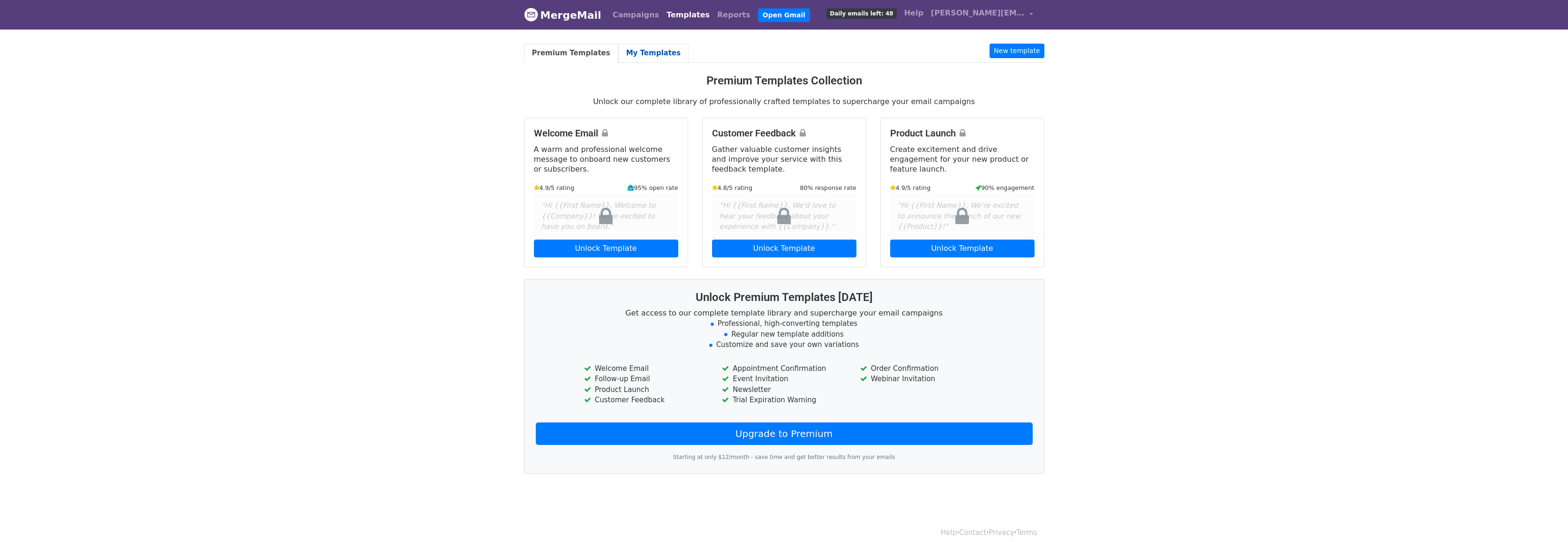
click at [651, 49] on link "My Templates" at bounding box center [654, 54] width 71 height 19
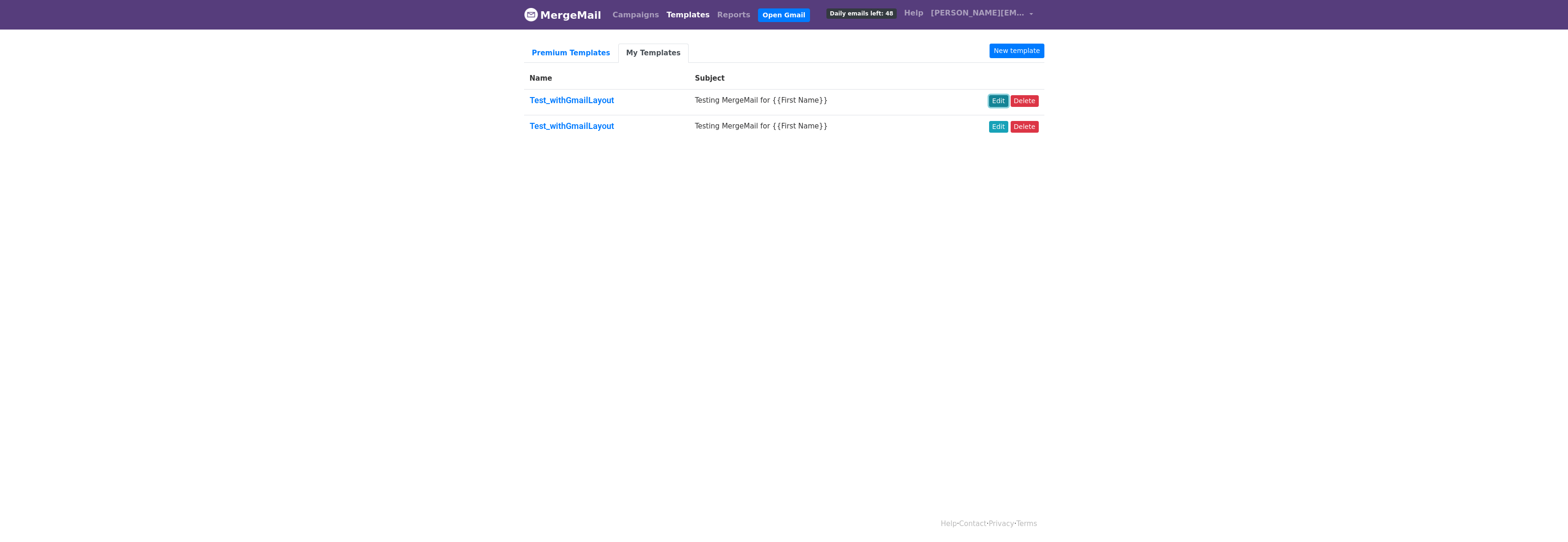
click at [1002, 101] on link "Edit" at bounding box center [999, 100] width 19 height 12
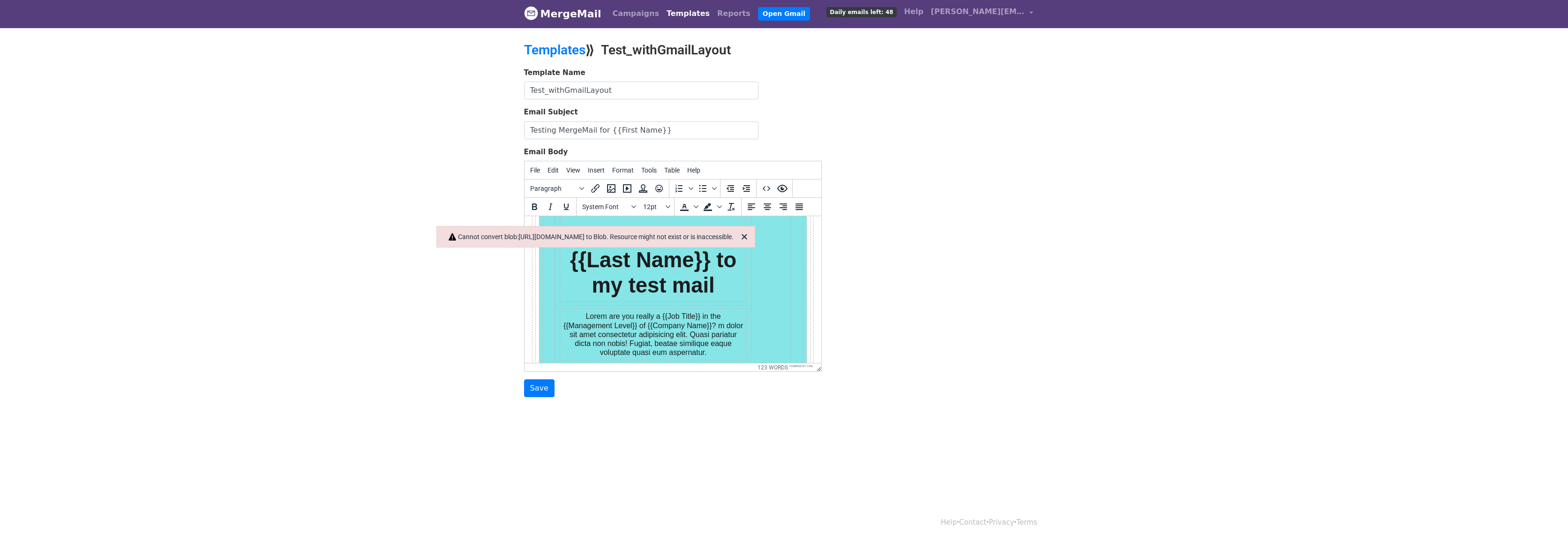
scroll to position [104, 0]
click at [674, 329] on p "Lorem are you really a {{Job Title}} in the {{Management Level}} of {{Company N…" at bounding box center [653, 334] width 180 height 45
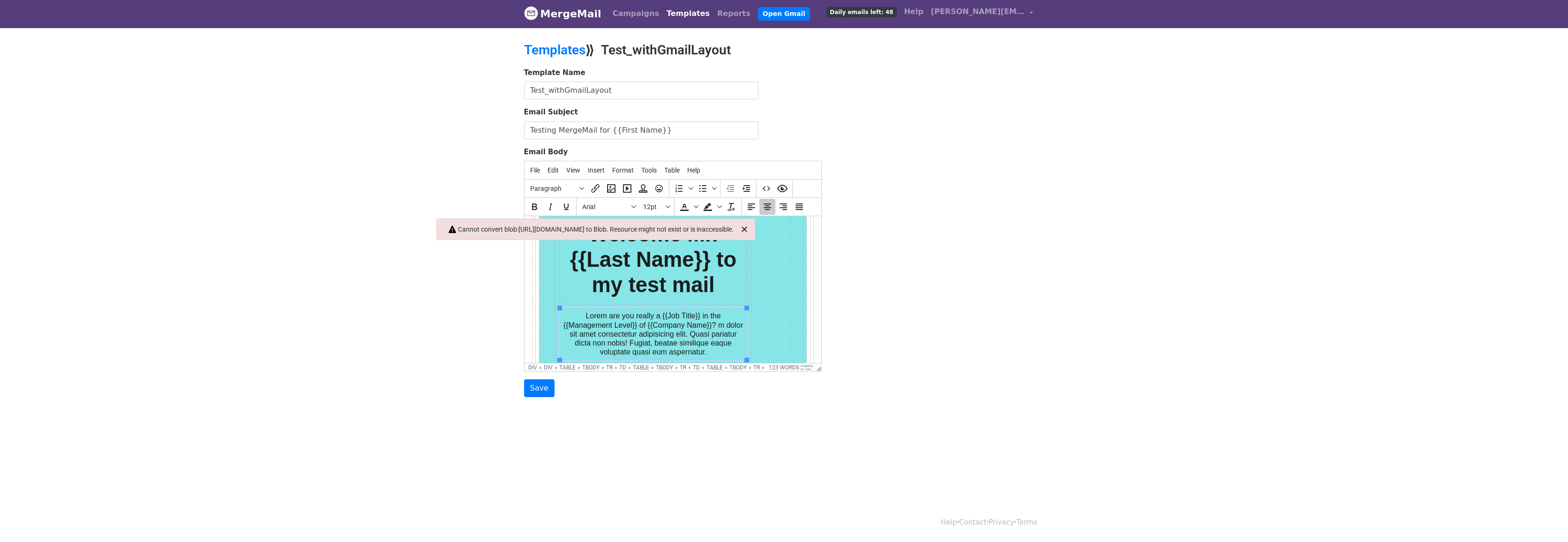
click at [416, 308] on body "MergeMail Campaigns Templates Reports Open Gmail Daily emails left: 48 Help fra…" at bounding box center [784, 217] width 1568 height 436
click at [366, 185] on body "MergeMail Campaigns Templates Reports Open Gmail Daily emails left: 48 Help fra…" at bounding box center [784, 217] width 1568 height 436
click at [576, 188] on button "Paragraph" at bounding box center [557, 188] width 61 height 16
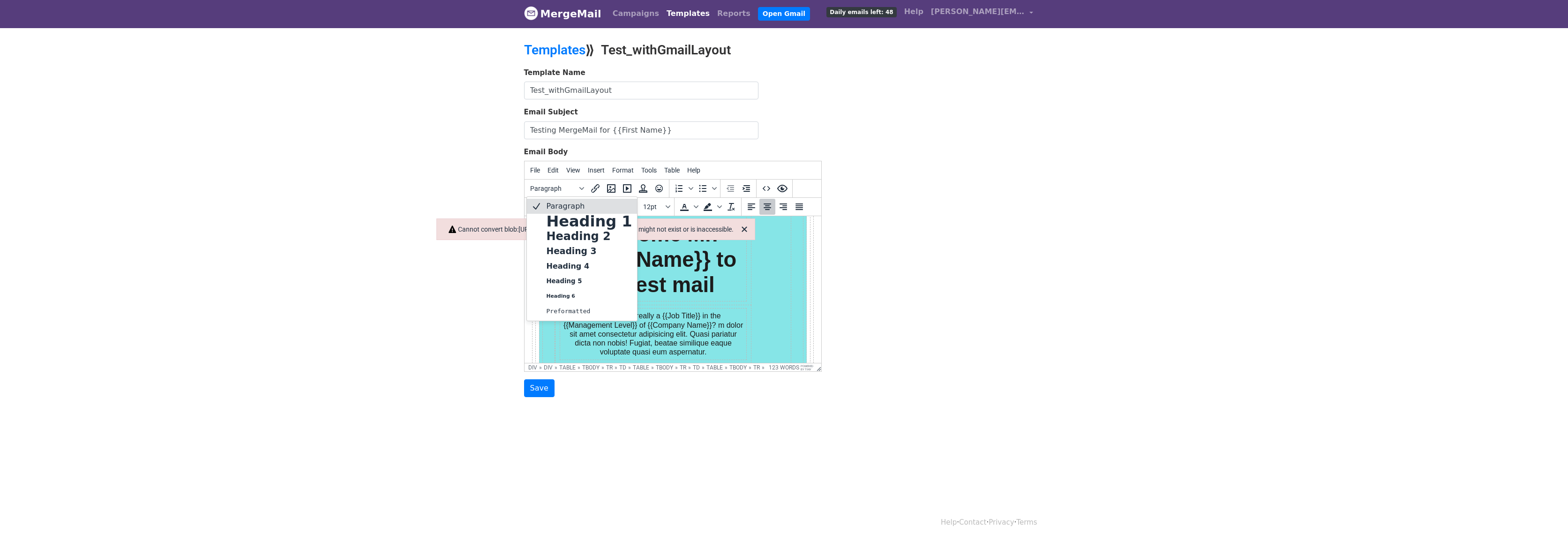
click at [447, 186] on body "MergeMail Campaigns Templates Reports Open Gmail Daily emails left: 48 Help fra…" at bounding box center [784, 217] width 1568 height 436
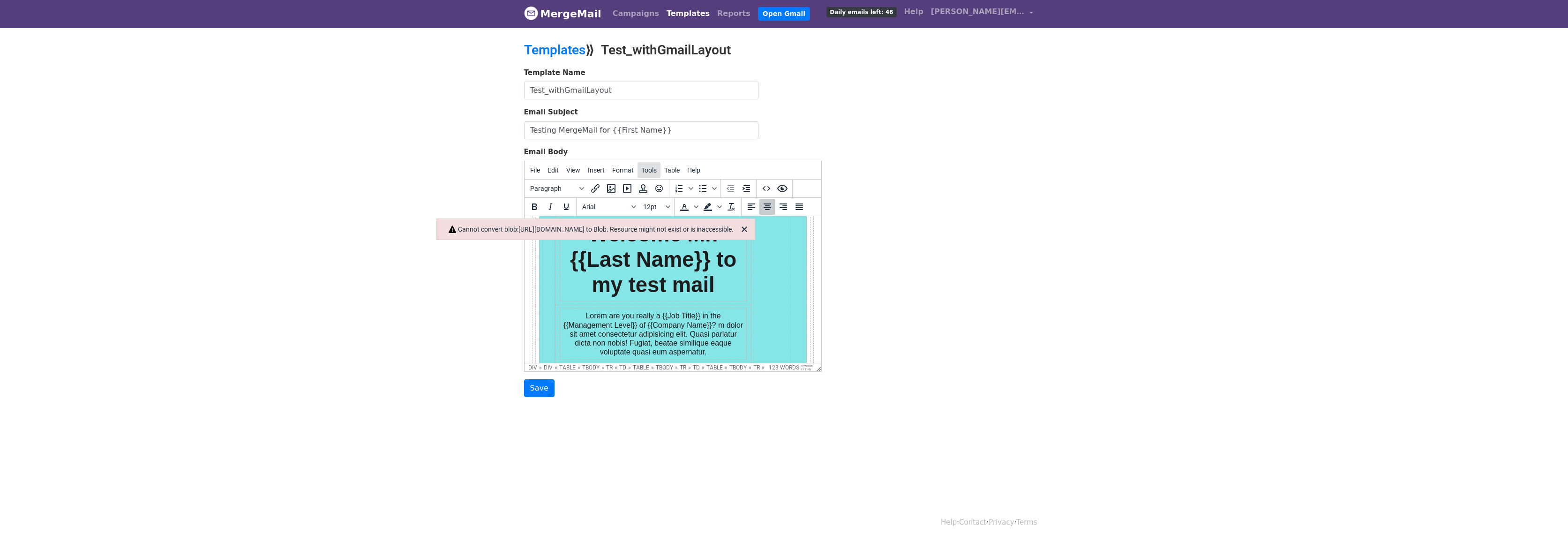
click at [653, 171] on span "Tools" at bounding box center [649, 170] width 15 height 7
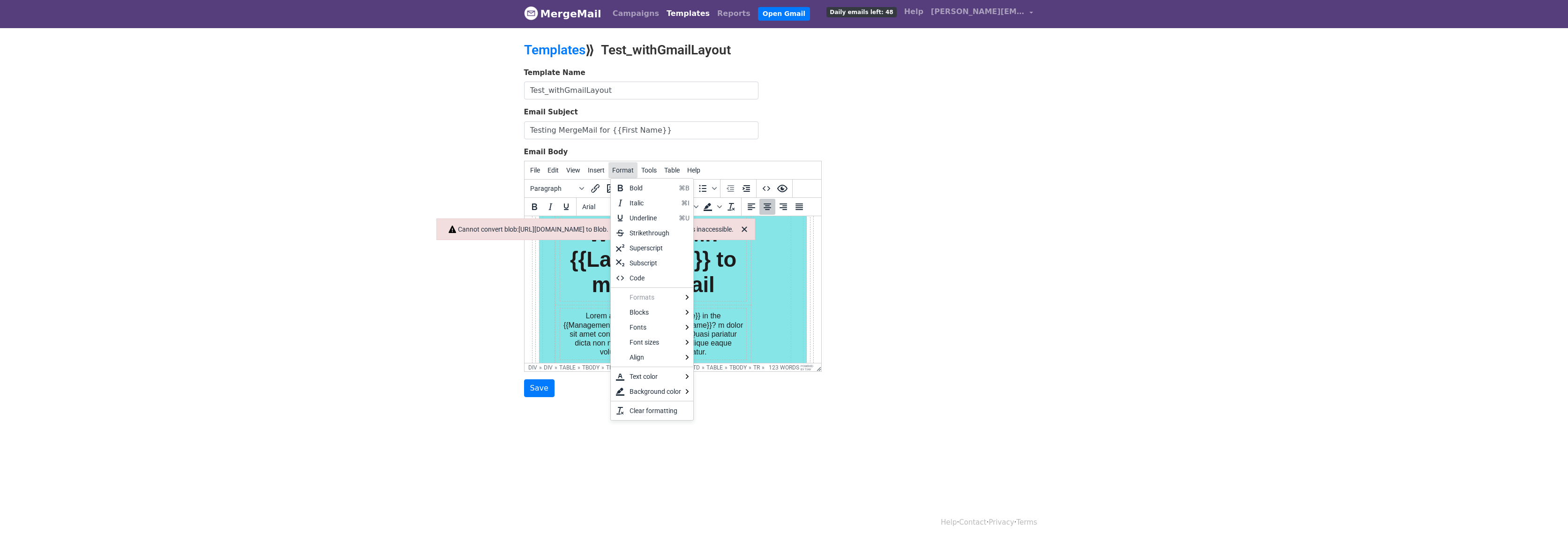
click at [629, 171] on span "Format" at bounding box center [623, 170] width 21 height 7
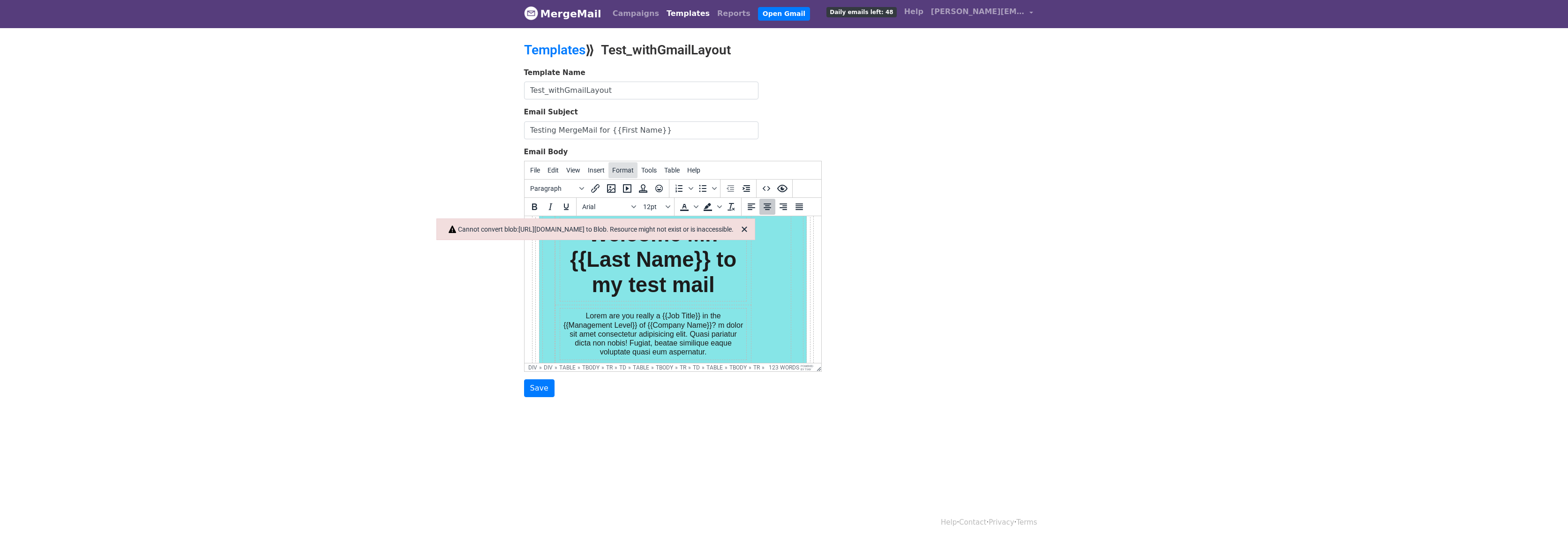
click at [627, 171] on span "Format" at bounding box center [623, 170] width 21 height 7
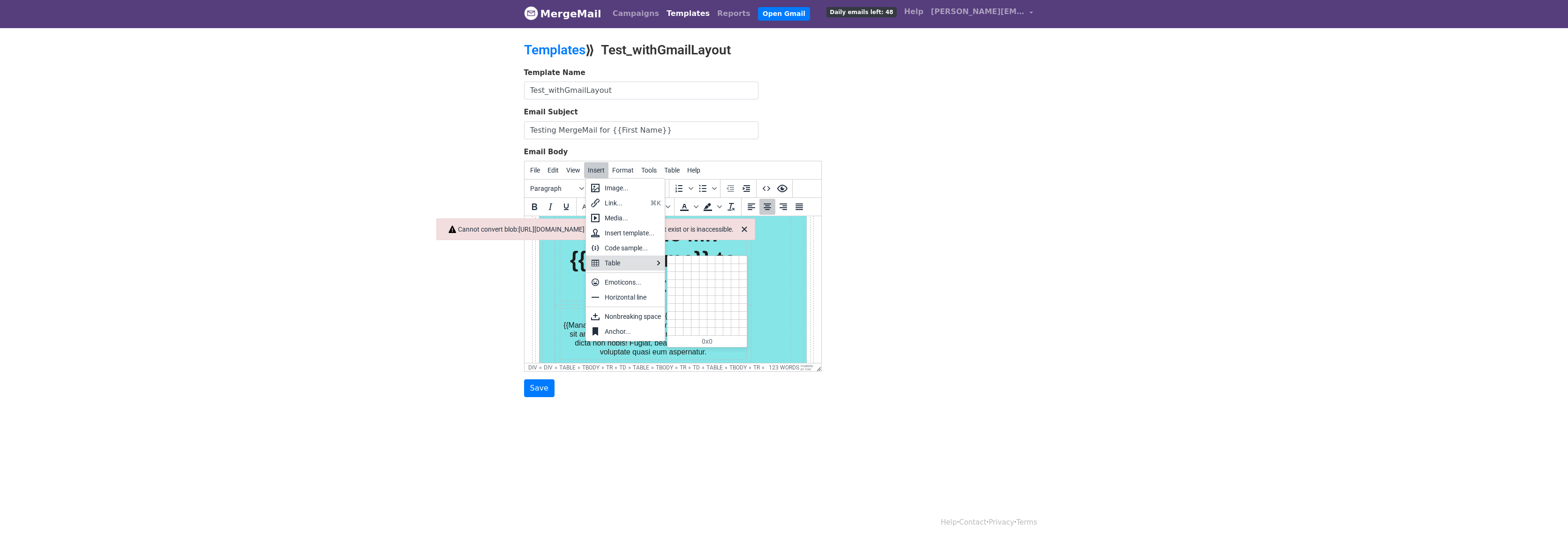
click at [472, 289] on body "MergeMail Campaigns Templates Reports Open Gmail Daily emails left: 48 Help fra…" at bounding box center [784, 217] width 1568 height 436
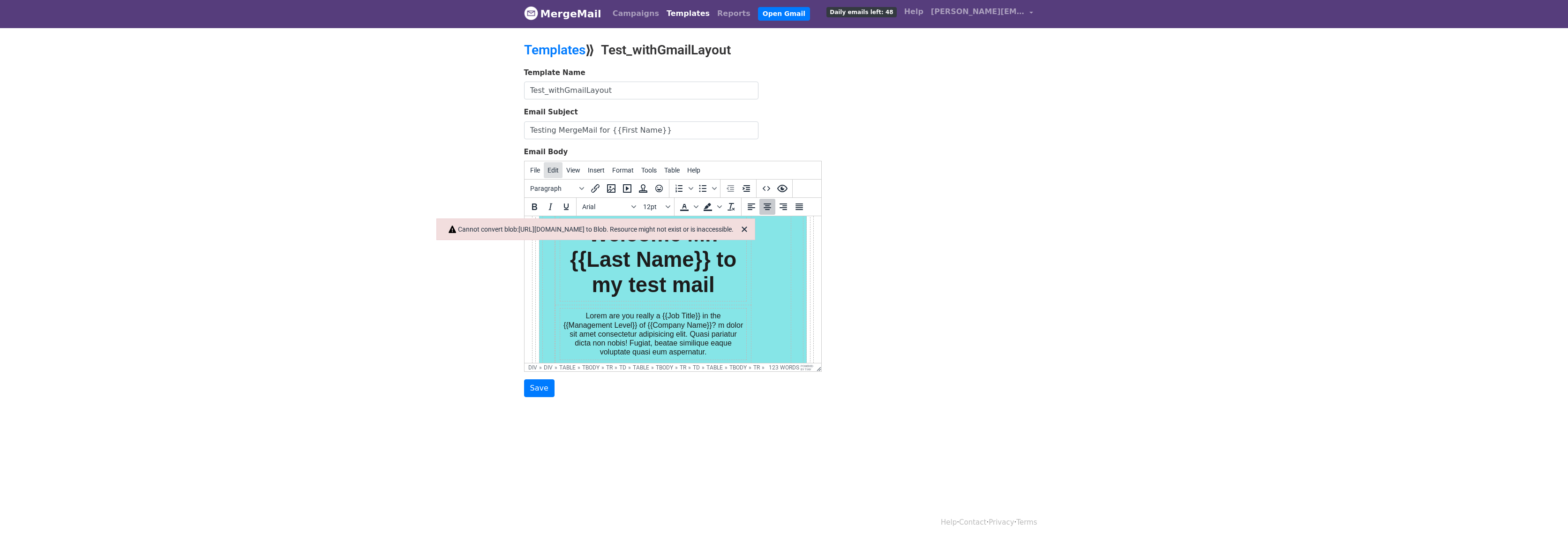
click at [551, 168] on span "Edit" at bounding box center [553, 170] width 11 height 7
click at [654, 167] on span "Tools" at bounding box center [649, 170] width 15 height 7
click at [677, 172] on span "Table" at bounding box center [671, 170] width 15 height 7
click at [478, 166] on body "MergeMail Campaigns Templates Reports Open Gmail Daily emails left: 48 Help fra…" at bounding box center [784, 217] width 1568 height 436
click at [570, 50] on link "Templates" at bounding box center [555, 49] width 61 height 15
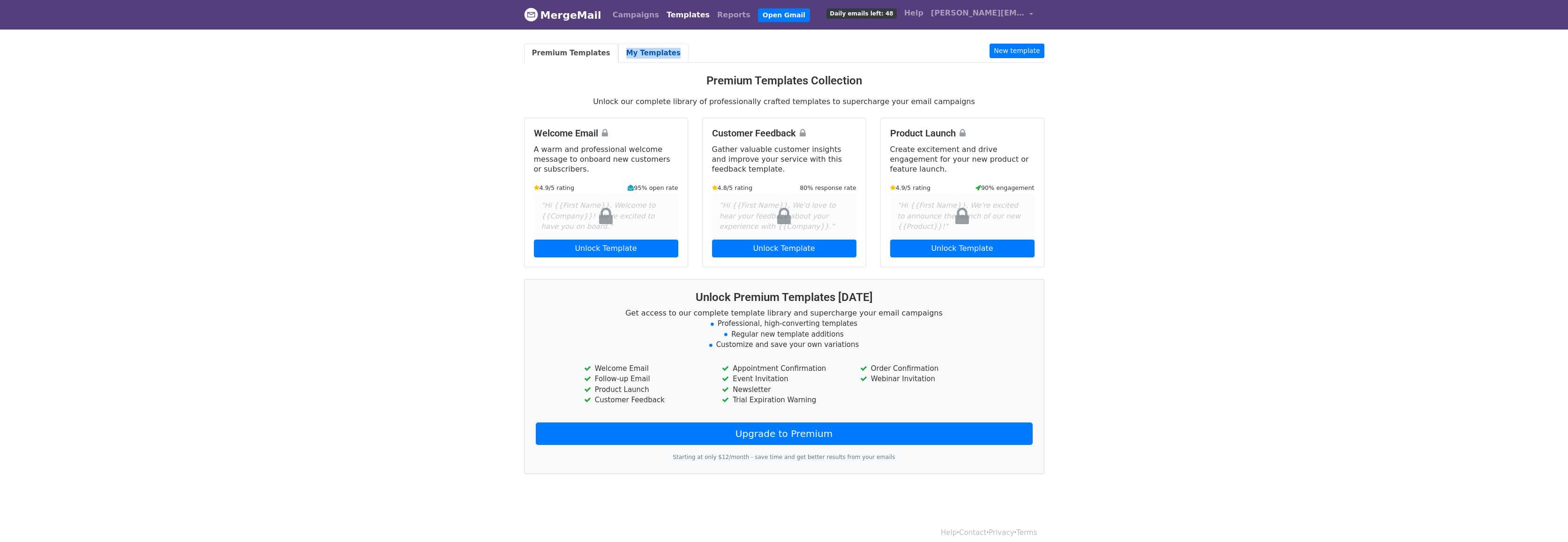
click at [628, 53] on link "My Templates" at bounding box center [654, 54] width 71 height 19
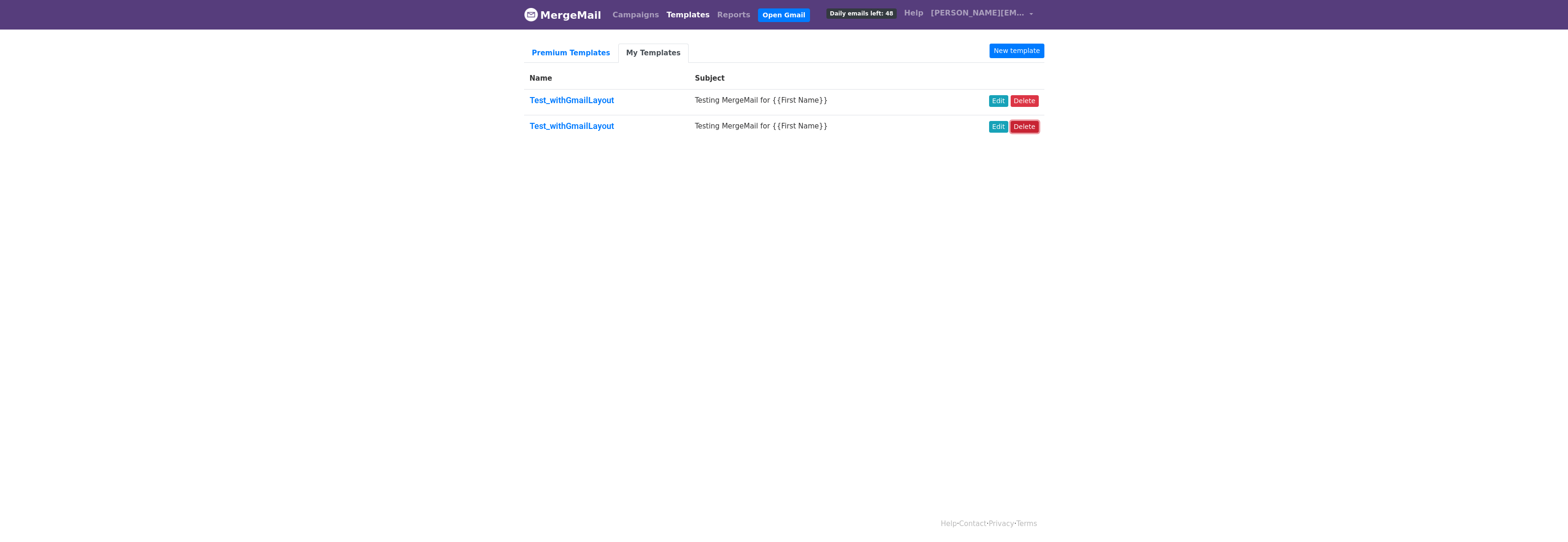
click at [1033, 127] on link "Delete" at bounding box center [1024, 127] width 28 height 12
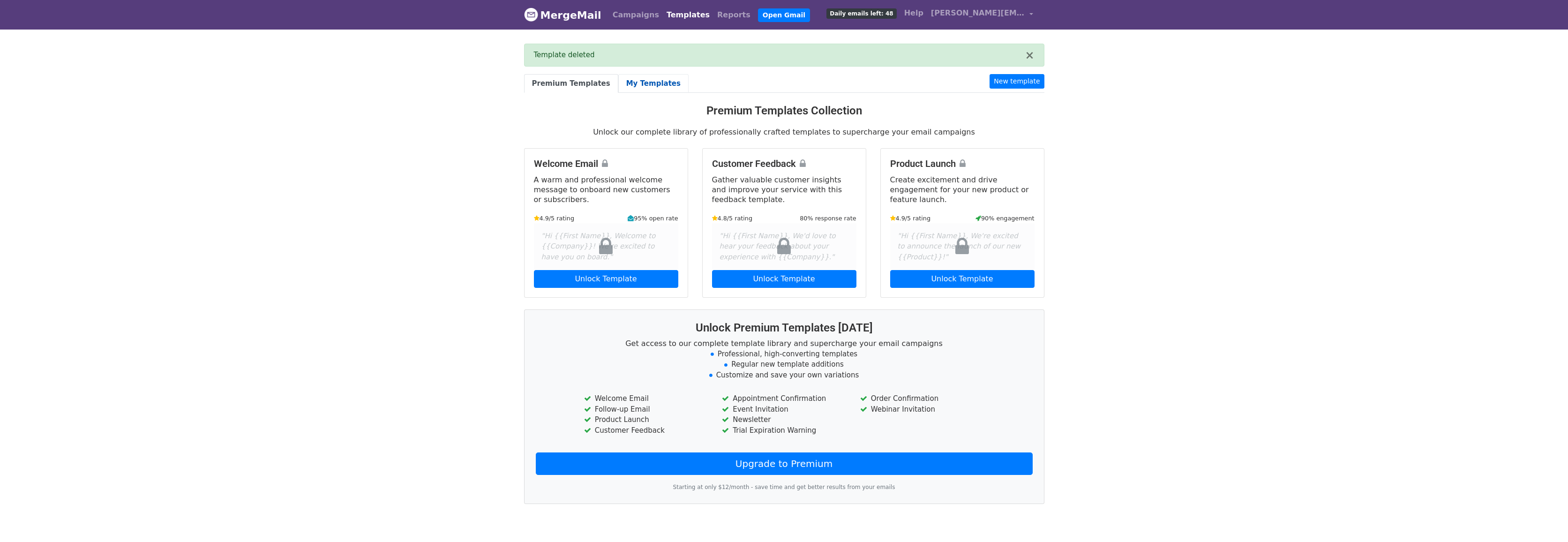
click at [630, 82] on link "My Templates" at bounding box center [654, 84] width 71 height 19
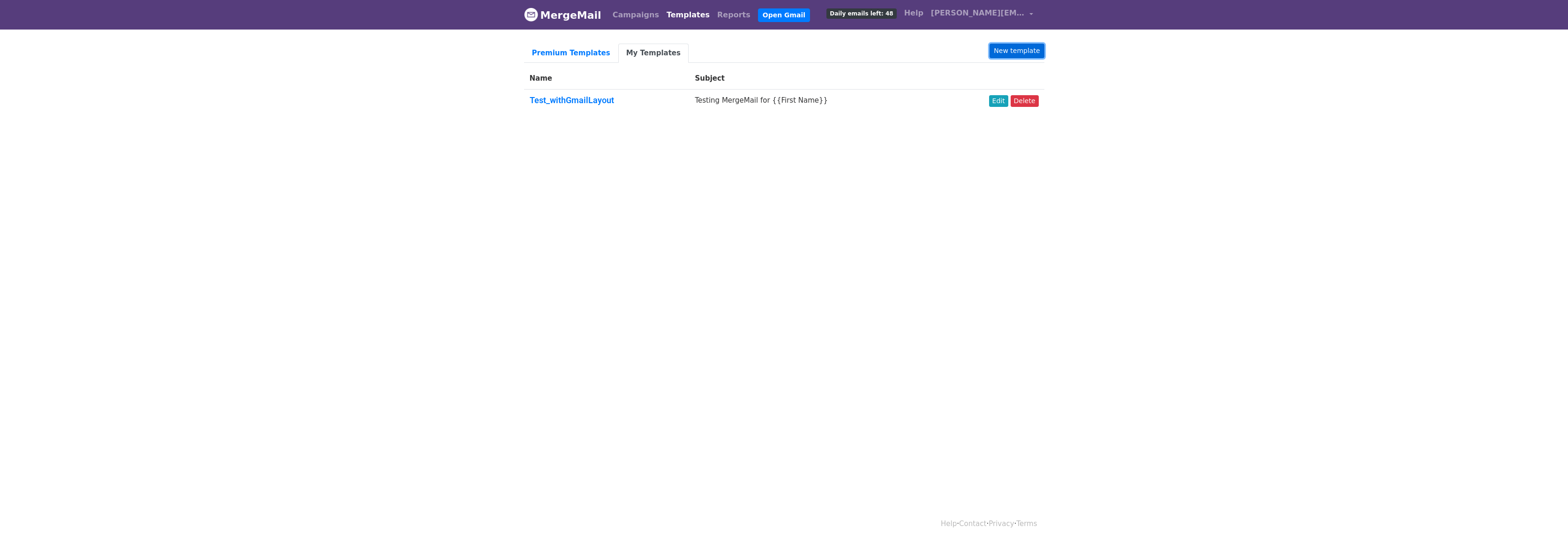
click at [1025, 51] on link "New template" at bounding box center [1017, 51] width 54 height 15
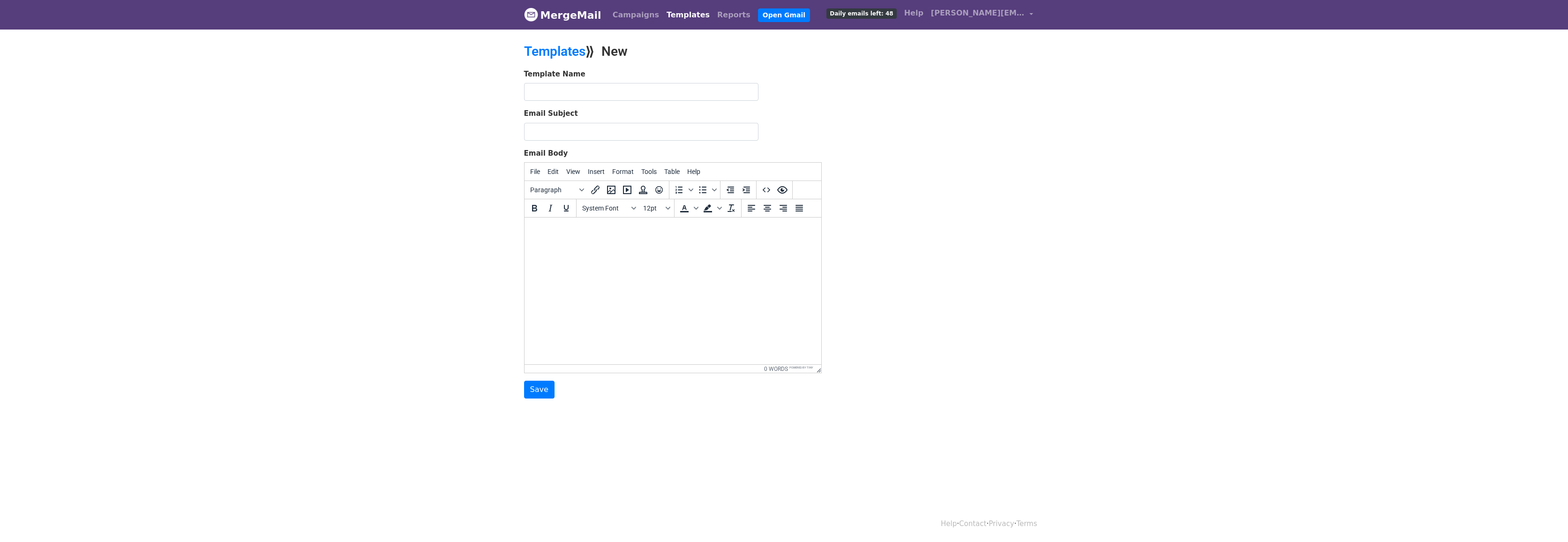
click at [648, 239] on html at bounding box center [672, 230] width 296 height 26
click at [455, 238] on body "MergeMail Campaigns Templates Reports Open Gmail Daily emails left: 48 Help fra…" at bounding box center [784, 218] width 1568 height 436
click at [552, 48] on link "Templates" at bounding box center [555, 51] width 61 height 15
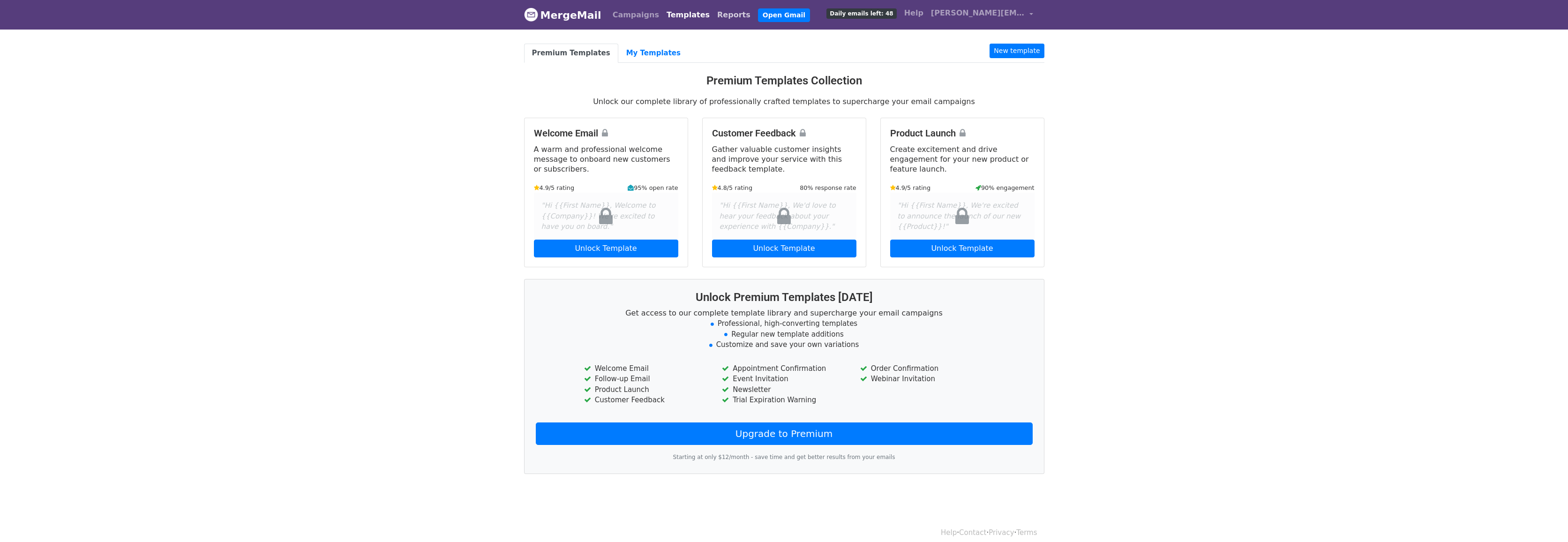
click at [713, 14] on link "Reports" at bounding box center [733, 15] width 41 height 19
click at [713, 16] on link "Reports" at bounding box center [733, 15] width 41 height 19
click at [488, 102] on body "MergeMail Campaigns Templates Reports Open Gmail Daily emails left: 48 Help fra…" at bounding box center [784, 256] width 1568 height 513
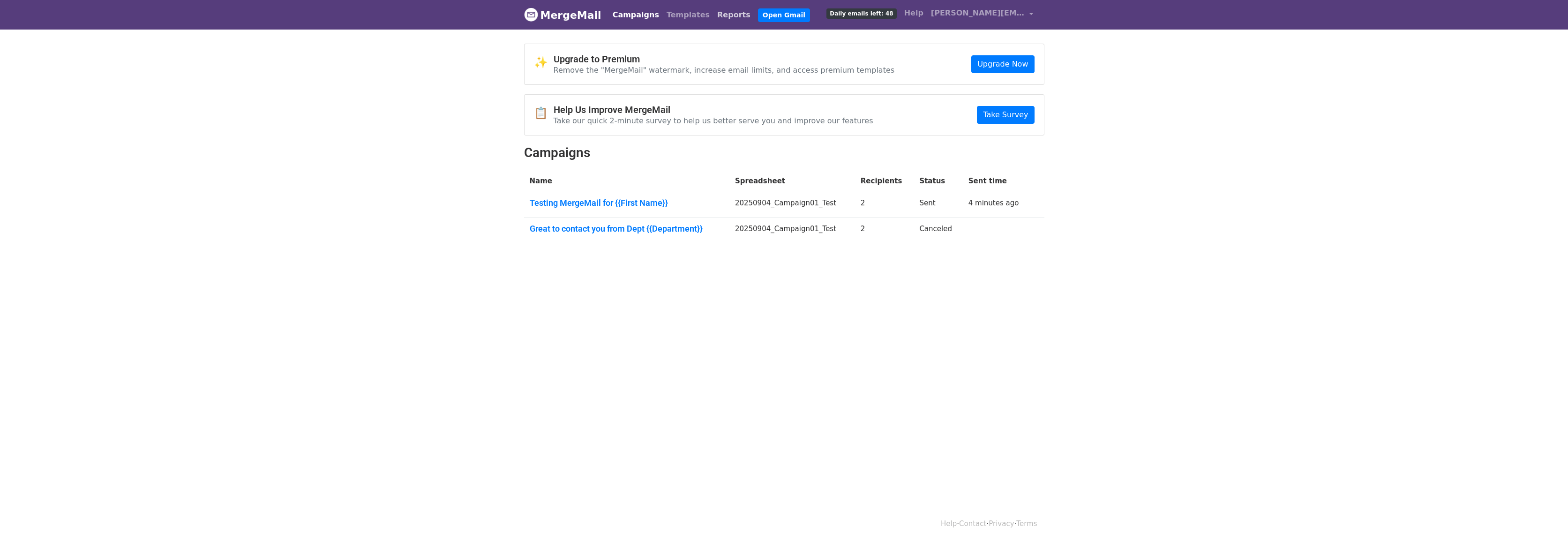
click at [713, 15] on link "Reports" at bounding box center [733, 15] width 41 height 19
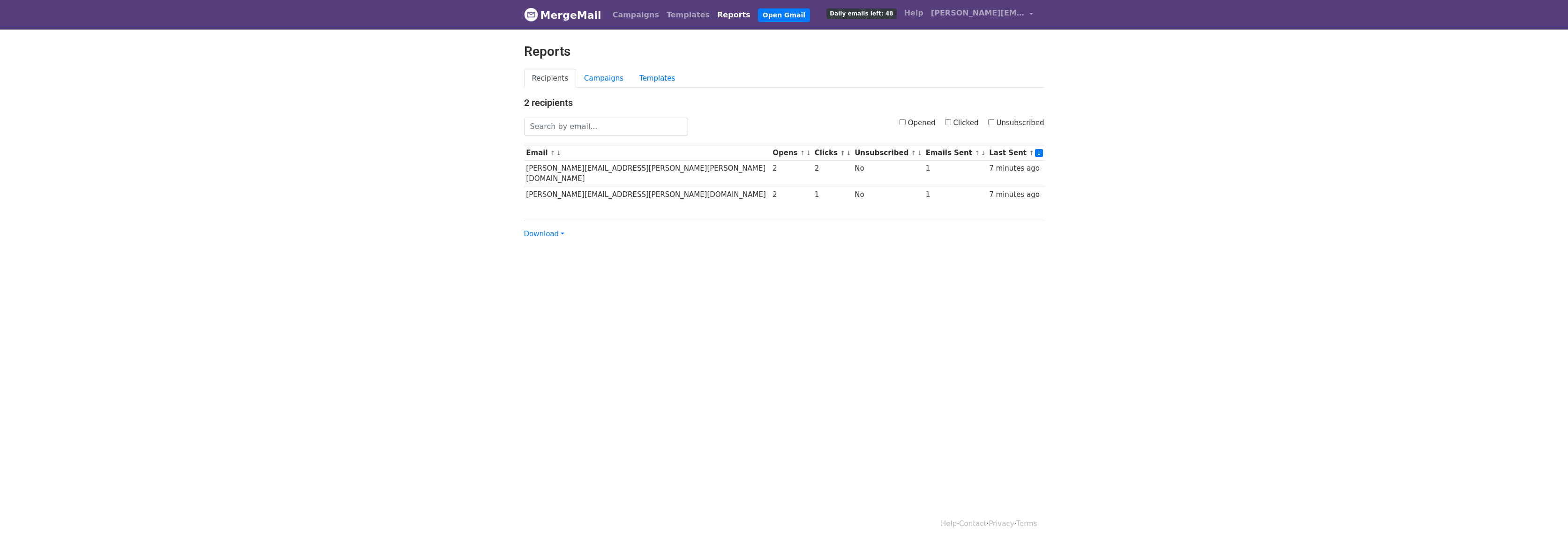
click at [703, 290] on html "MergeMail Campaigns Templates Reports Open Gmail Daily emails left: 48 Help fra…" at bounding box center [784, 271] width 1568 height 542
click at [943, 311] on html "MergeMail Campaigns Templates Reports Open Gmail Daily emails left: 48 Help fra…" at bounding box center [784, 271] width 1568 height 542
click at [993, 123] on input "Unsubscribed" at bounding box center [991, 122] width 6 height 6
checkbox input "true"
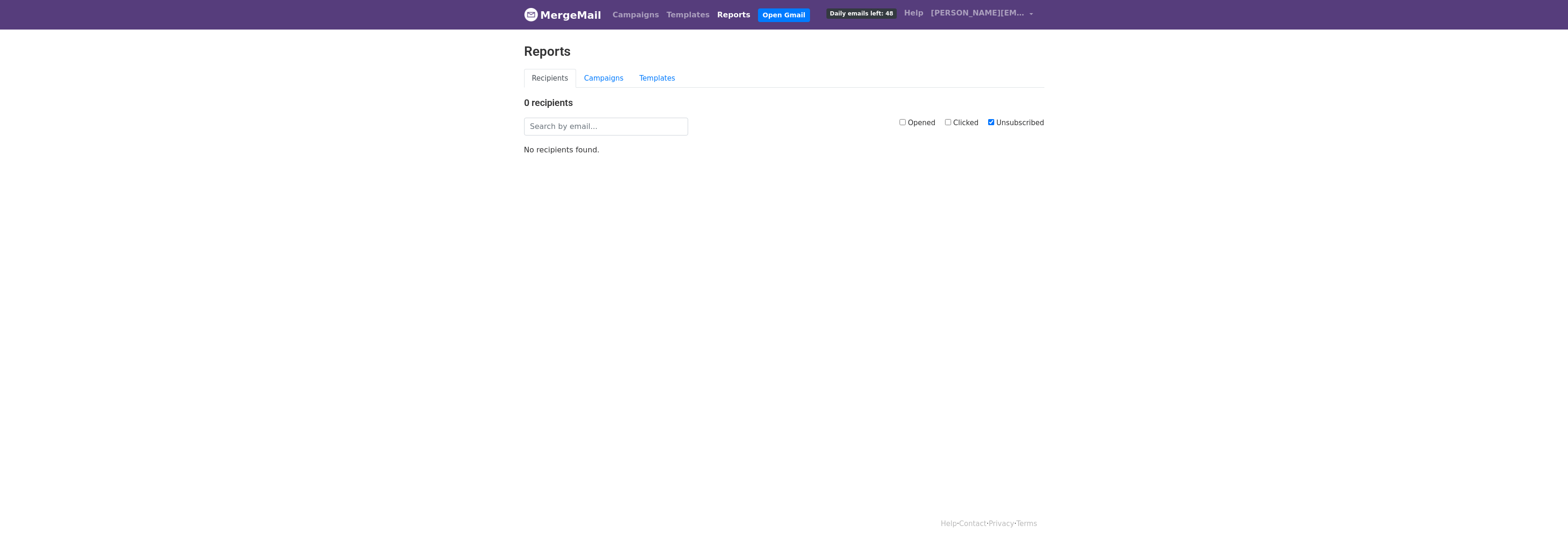
click at [993, 123] on input "Unsubscribed" at bounding box center [991, 122] width 6 height 6
checkbox input "false"
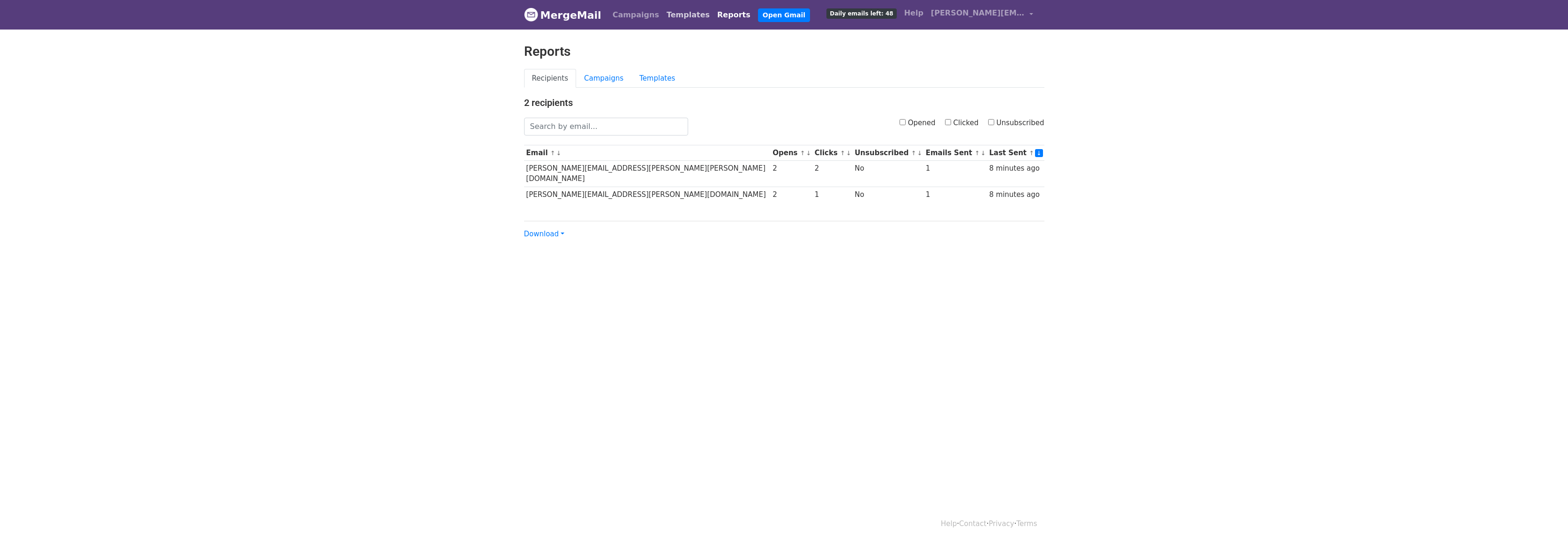
click at [671, 15] on link "Templates" at bounding box center [688, 15] width 51 height 19
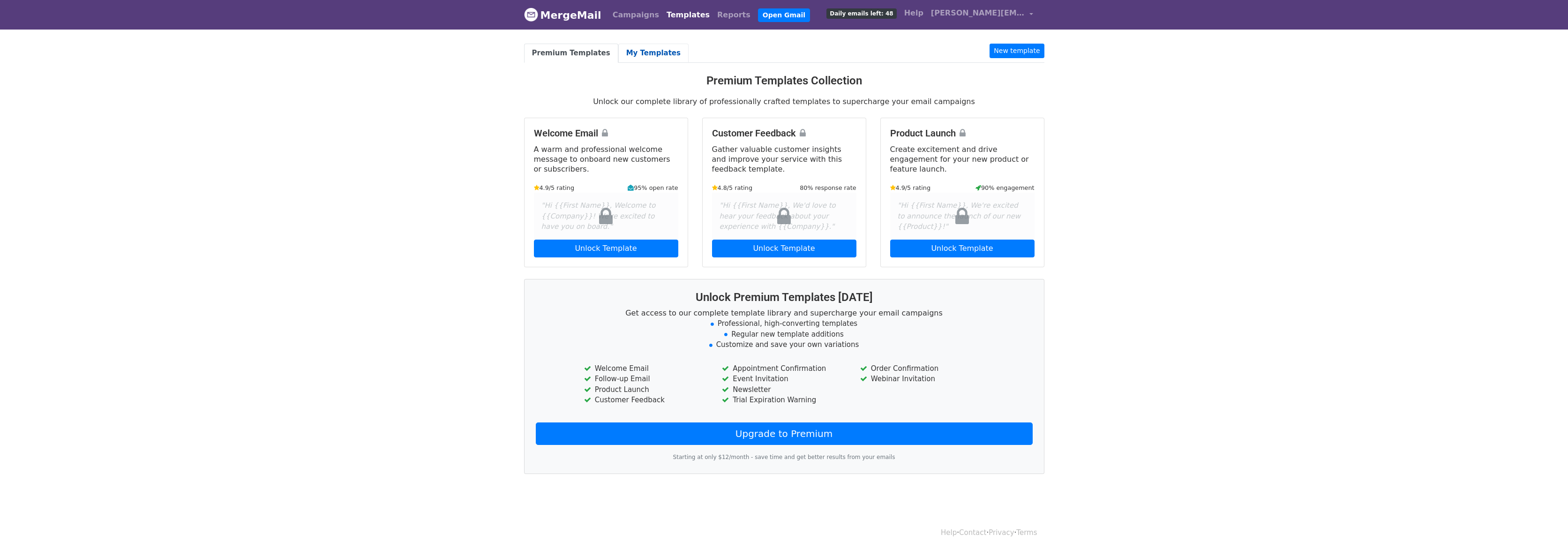
click at [634, 51] on link "My Templates" at bounding box center [654, 54] width 71 height 19
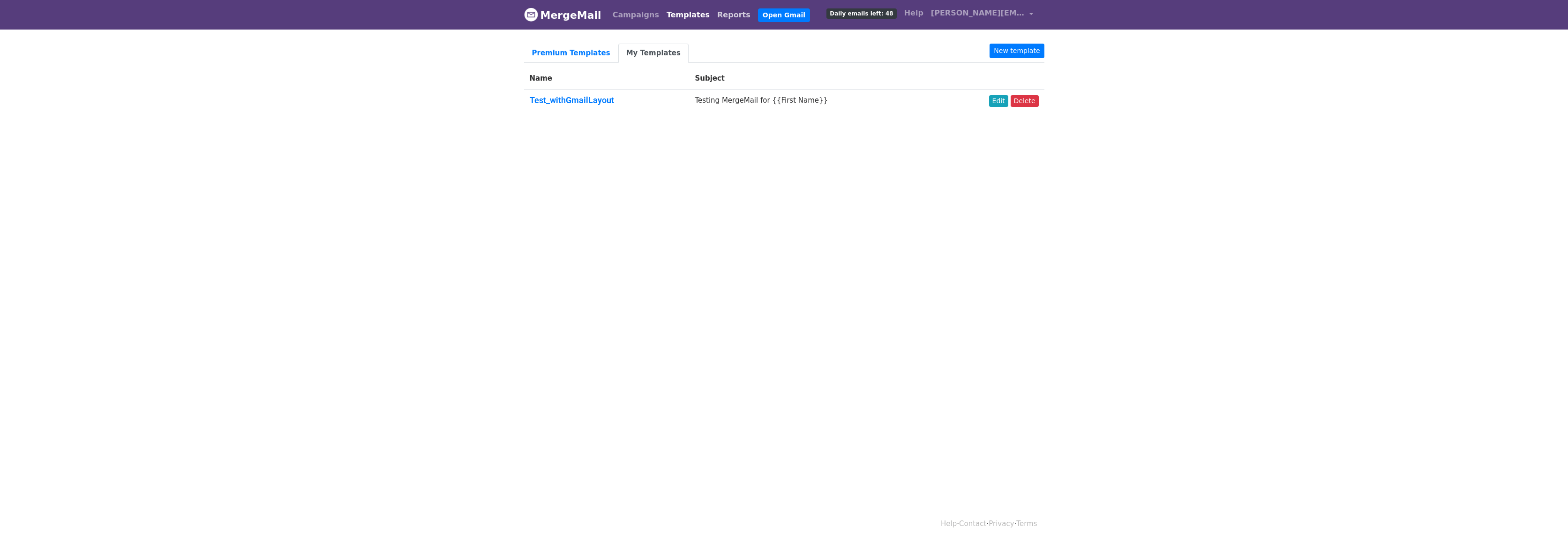
click at [713, 17] on link "Reports" at bounding box center [733, 15] width 41 height 19
